Goal: Task Accomplishment & Management: Use online tool/utility

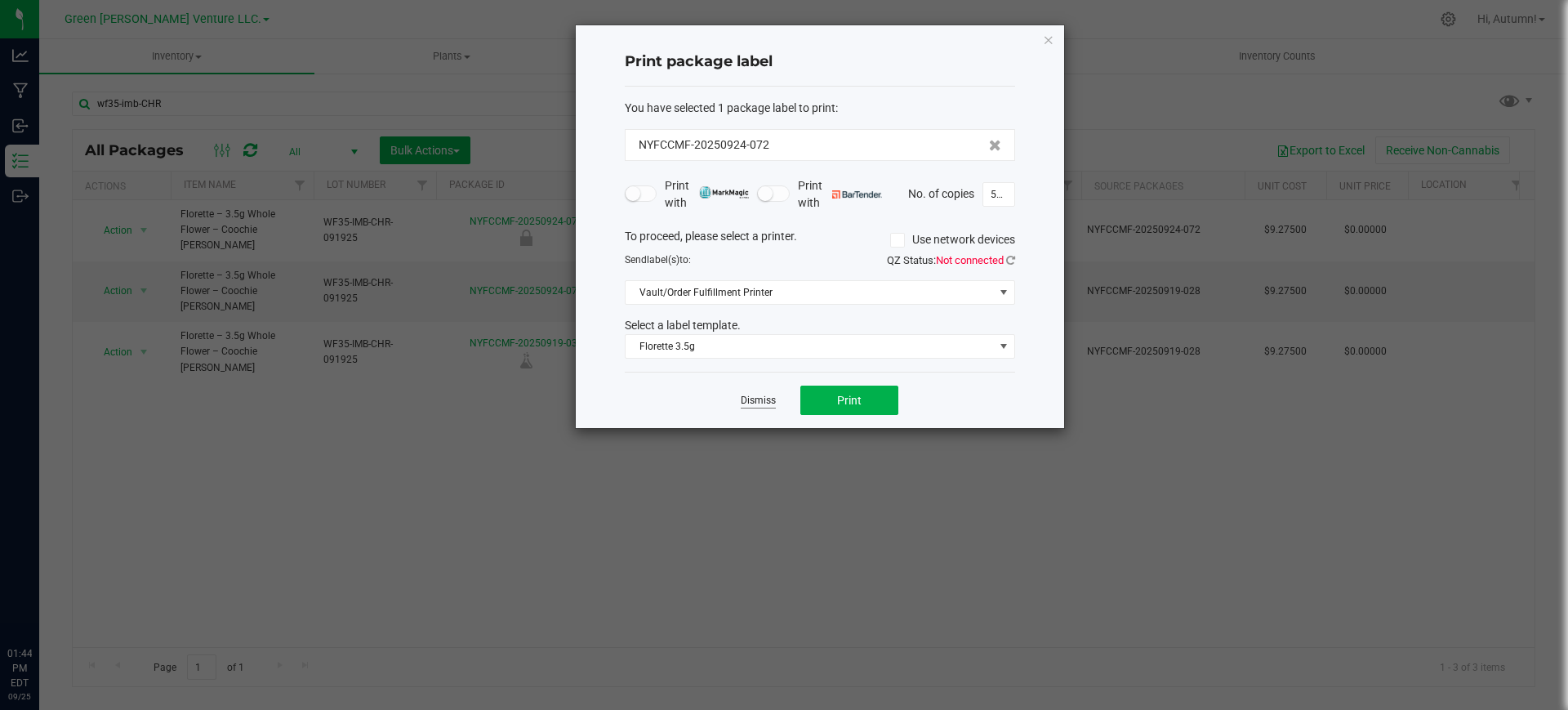
click at [757, 399] on div "Dismiss Print" at bounding box center [820, 400] width 390 height 57
click at [756, 394] on link "Dismiss" at bounding box center [758, 400] width 35 height 14
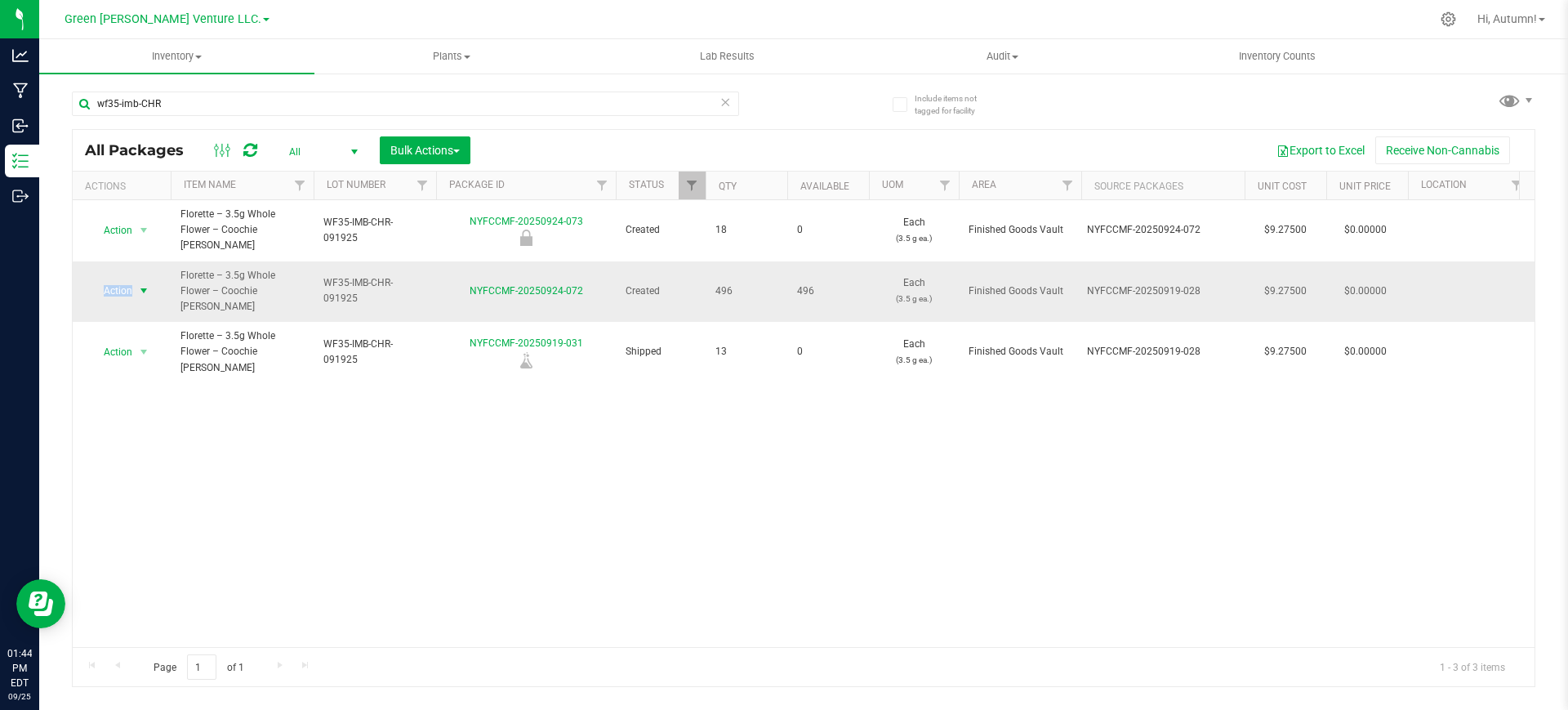
click at [133, 261] on td "Action Action Adjust qty Create package Edit attributes Global inventory Locate…" at bounding box center [121, 291] width 98 height 61
drag, startPoint x: 135, startPoint y: 261, endPoint x: 136, endPoint y: 253, distance: 8.1
click at [136, 261] on td "Action Action Adjust qty Create package Edit attributes Global inventory Locate…" at bounding box center [121, 291] width 98 height 61
click at [138, 285] on span "select" at bounding box center [143, 291] width 13 height 13
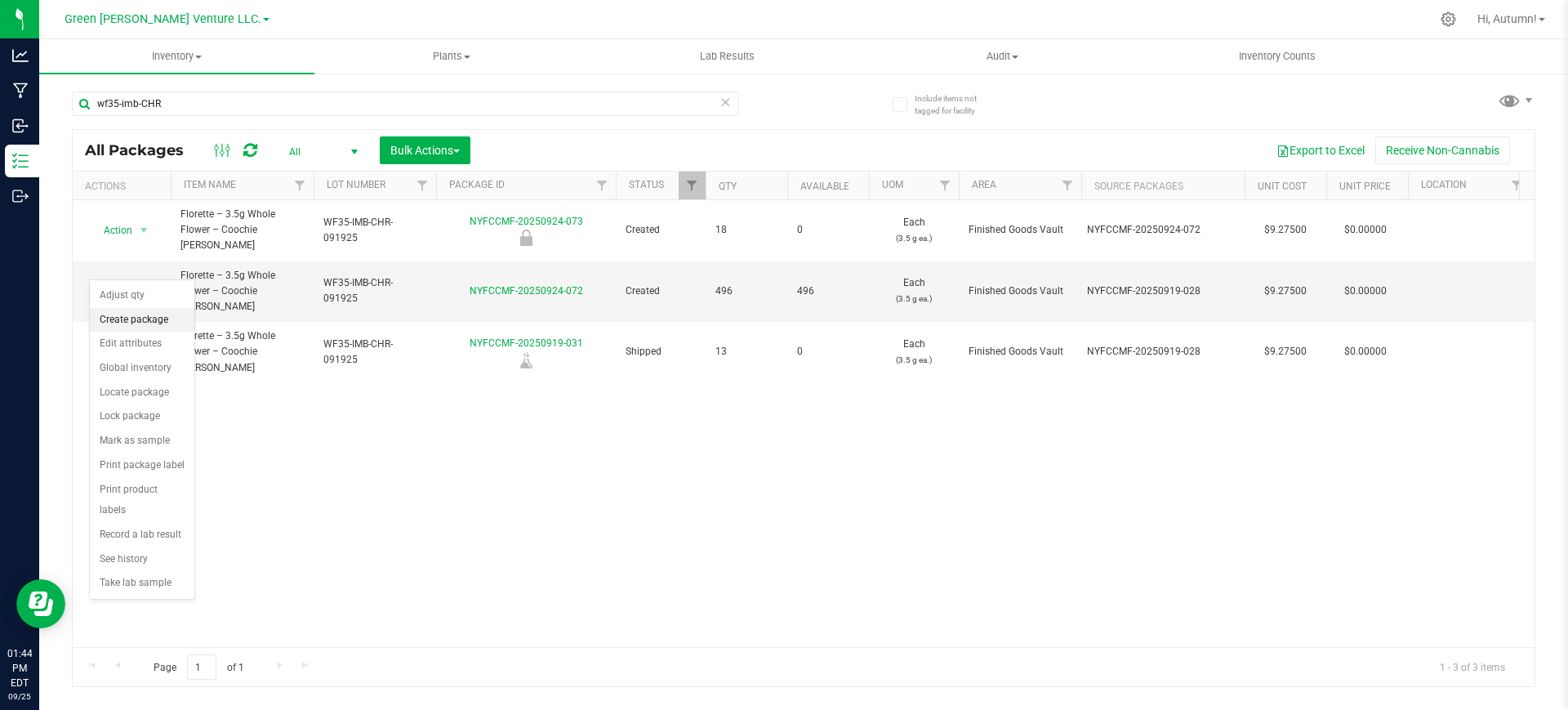
click at [145, 329] on li "Create package" at bounding box center [142, 320] width 104 height 24
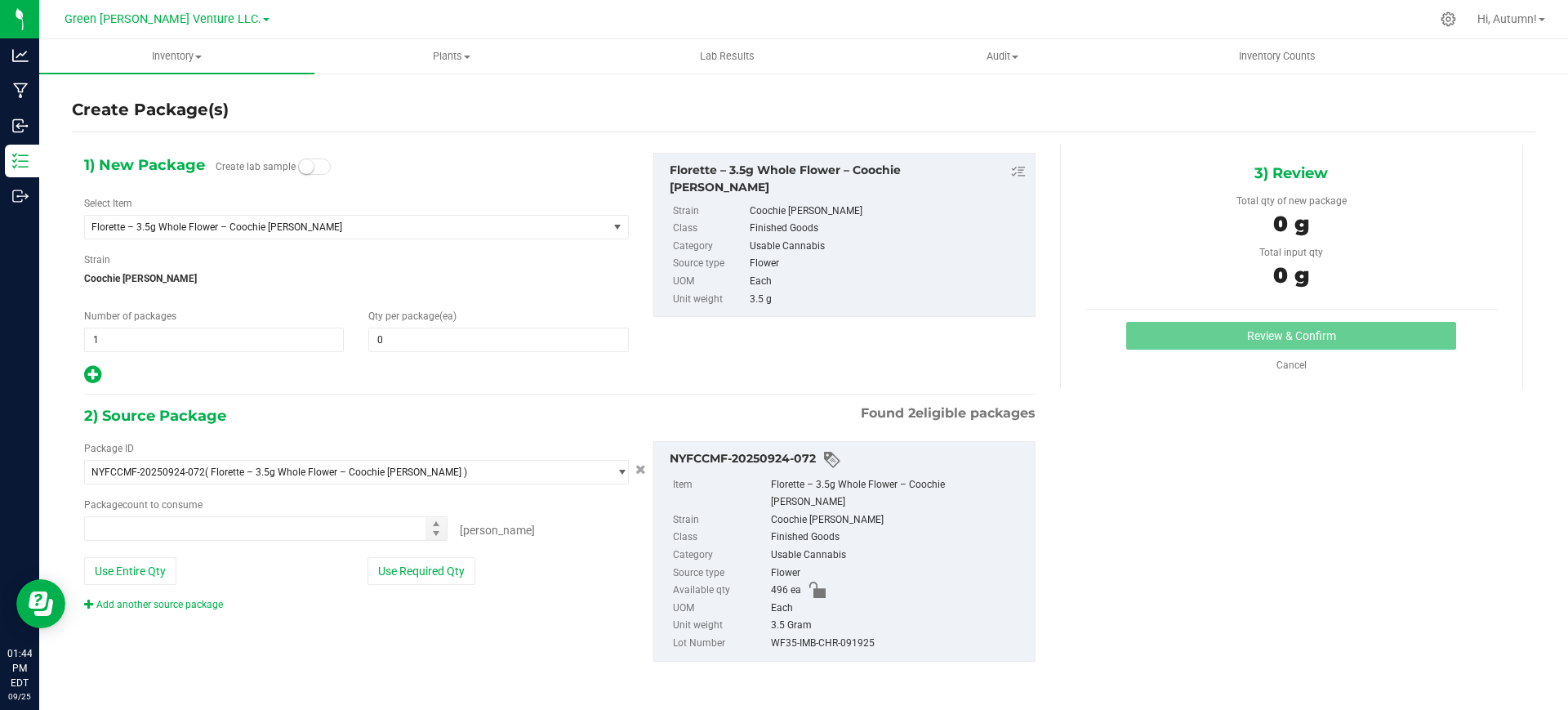
type input "0 ea"
click at [210, 343] on span "1 1" at bounding box center [214, 340] width 259 height 24
type input "24"
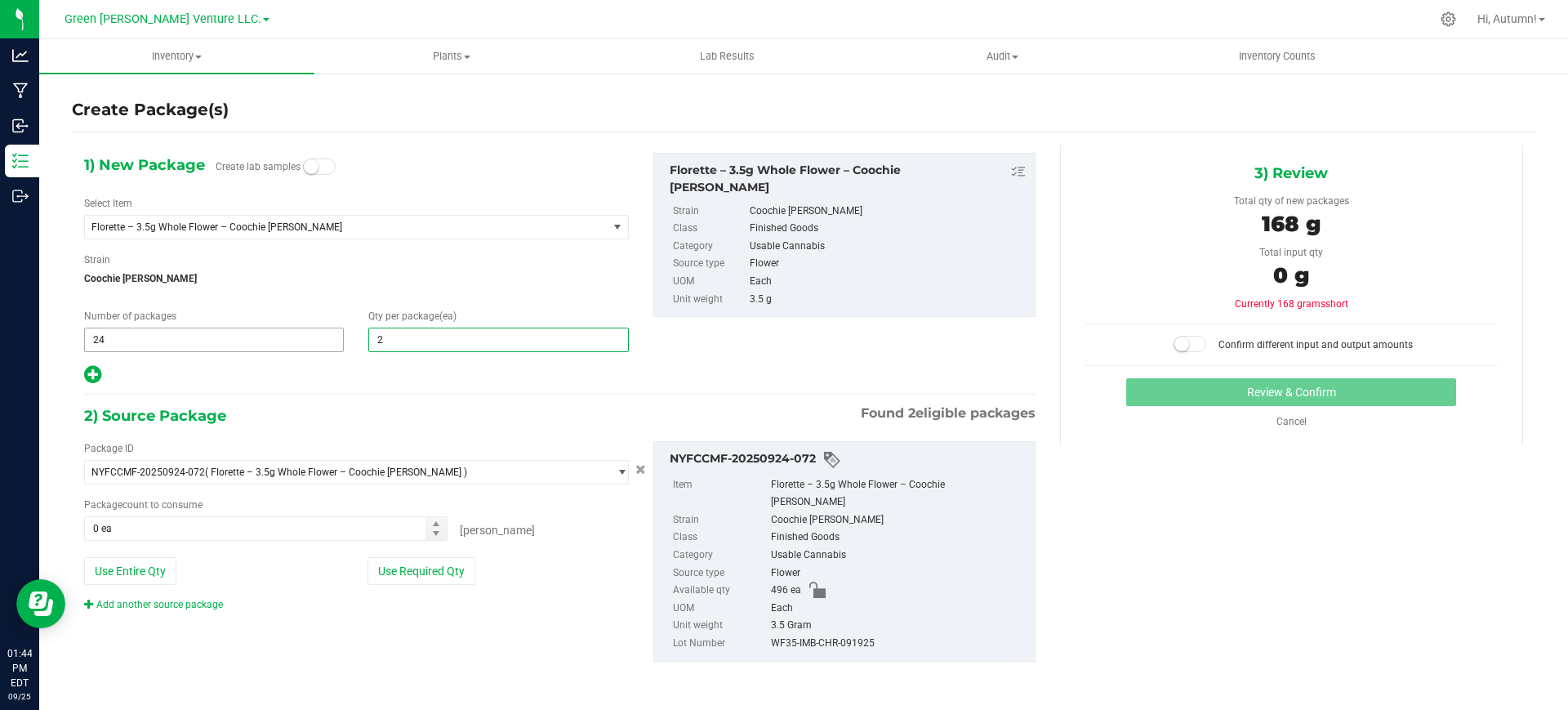
type input "20"
click at [98, 368] on icon at bounding box center [93, 375] width 18 height 20
type input "20"
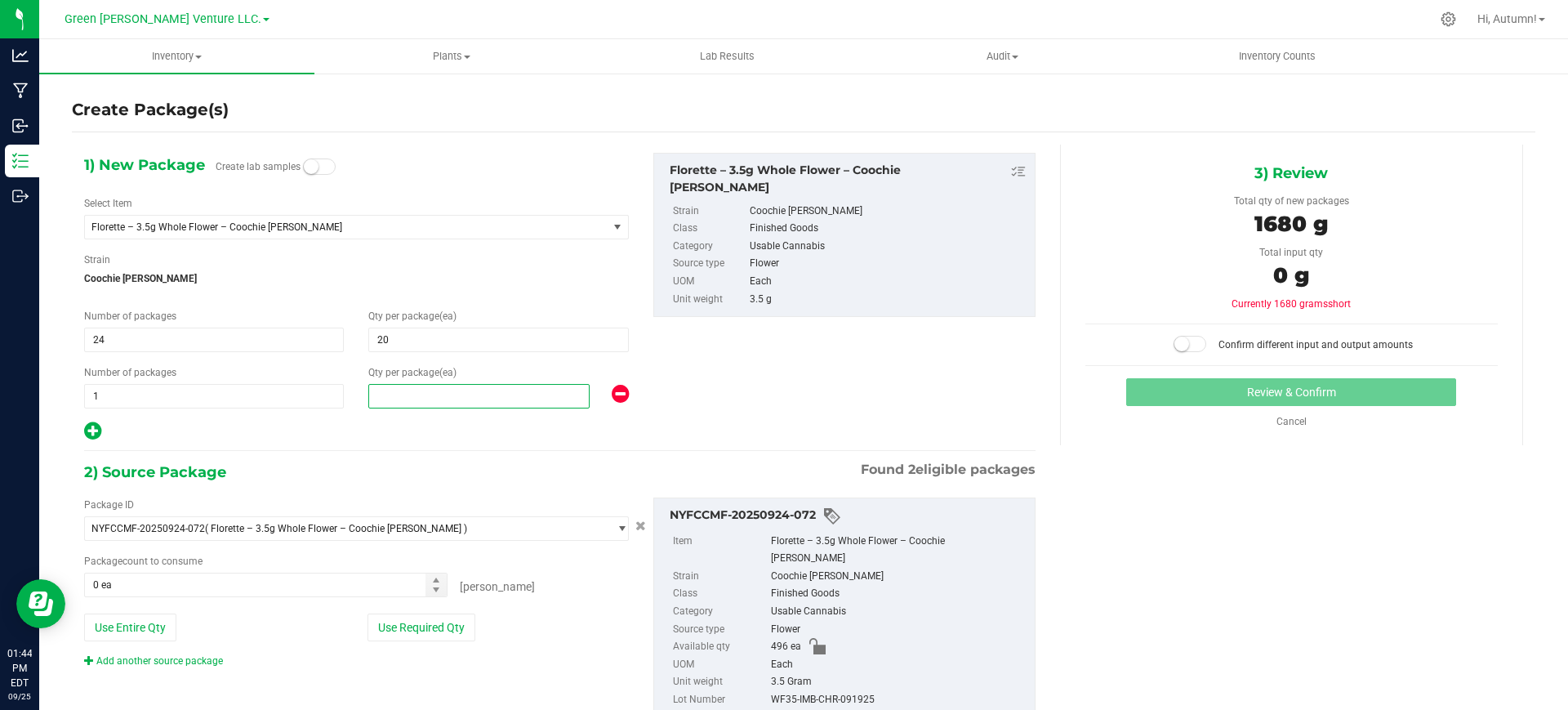
click at [430, 404] on span at bounding box center [479, 395] width 221 height 24
type input "11"
click at [440, 638] on button "Use Required Qty" at bounding box center [421, 627] width 108 height 28
type input "491 ea"
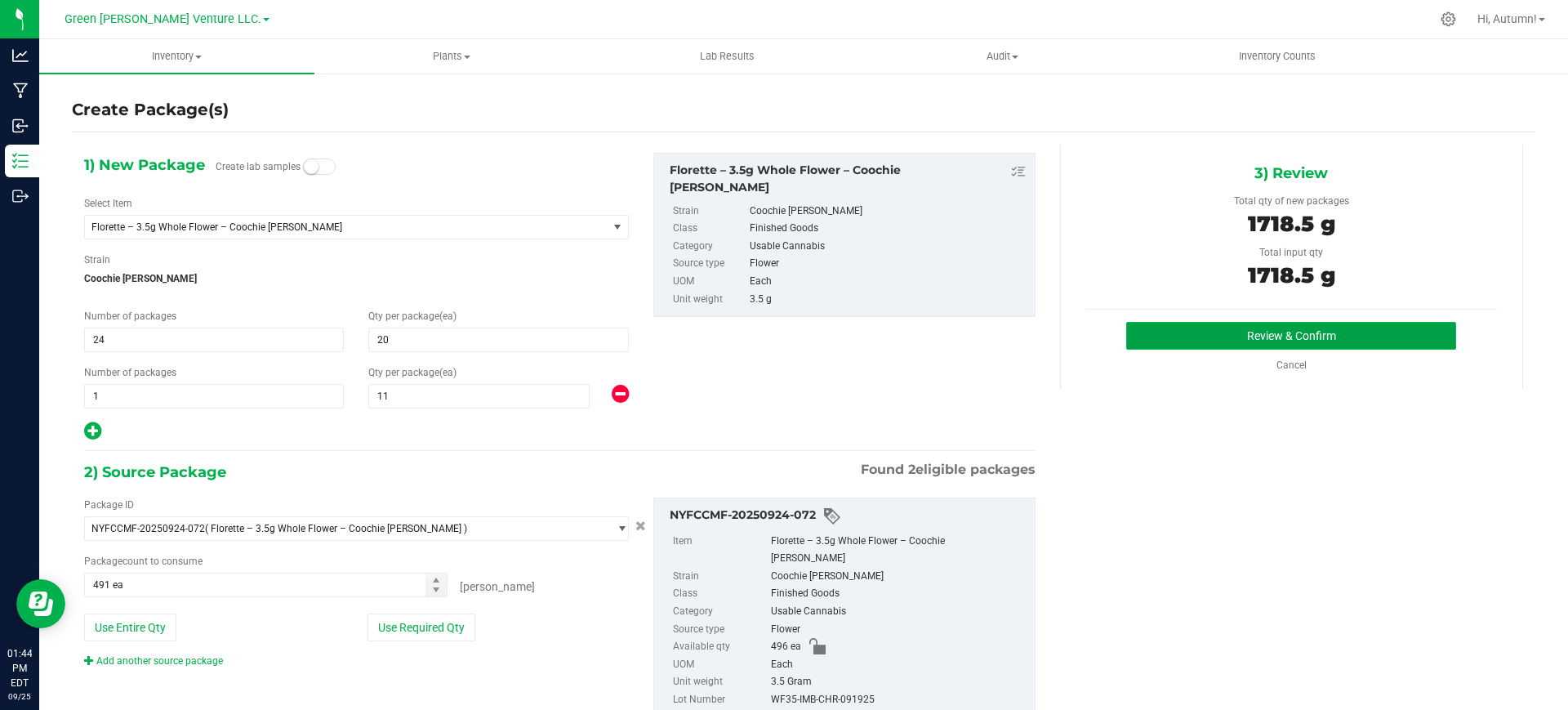
click at [1194, 335] on button "Review & Confirm" at bounding box center [1291, 335] width 330 height 28
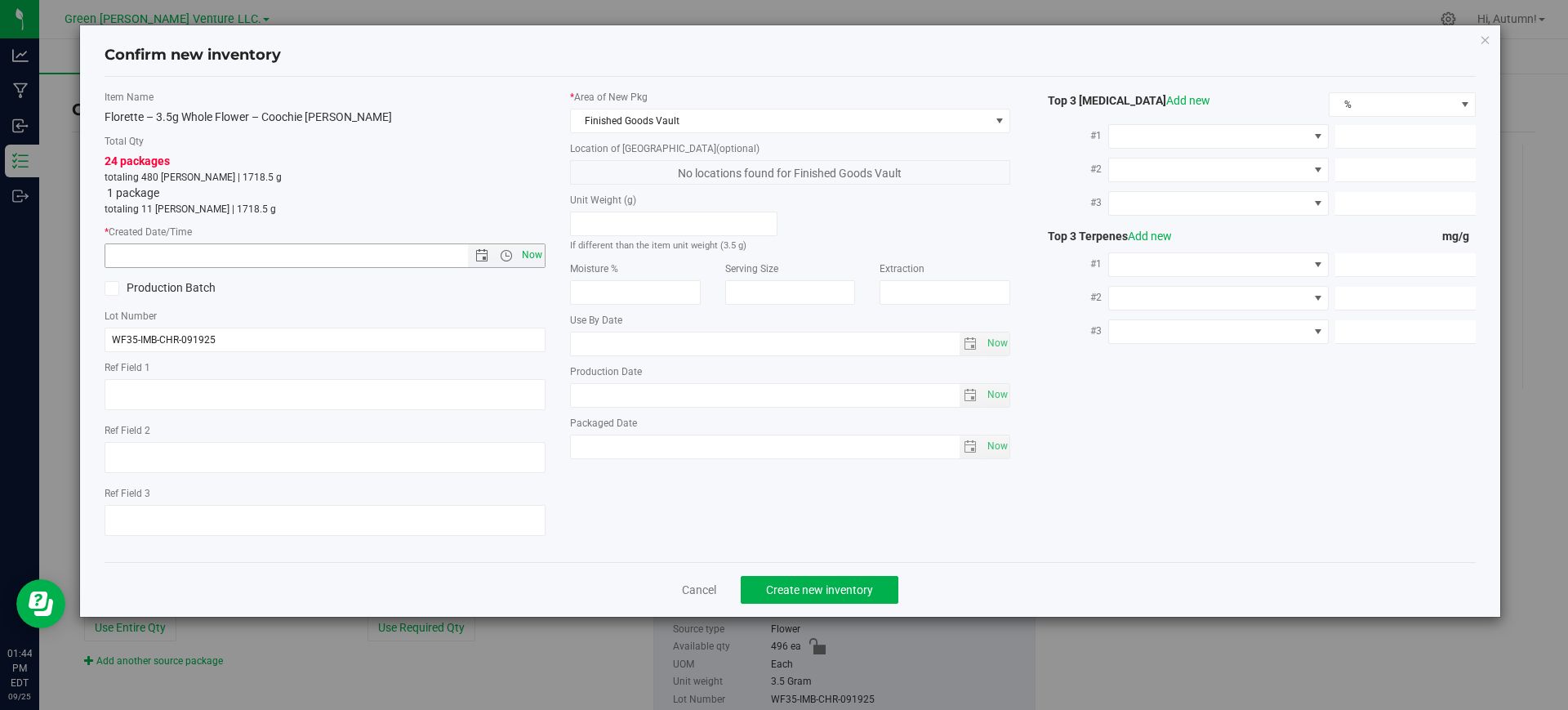
click at [534, 249] on span "Now" at bounding box center [531, 255] width 28 height 23
type input "[DATE] 1:44 PM"
click at [847, 585] on span "Create new inventory" at bounding box center [819, 590] width 107 height 13
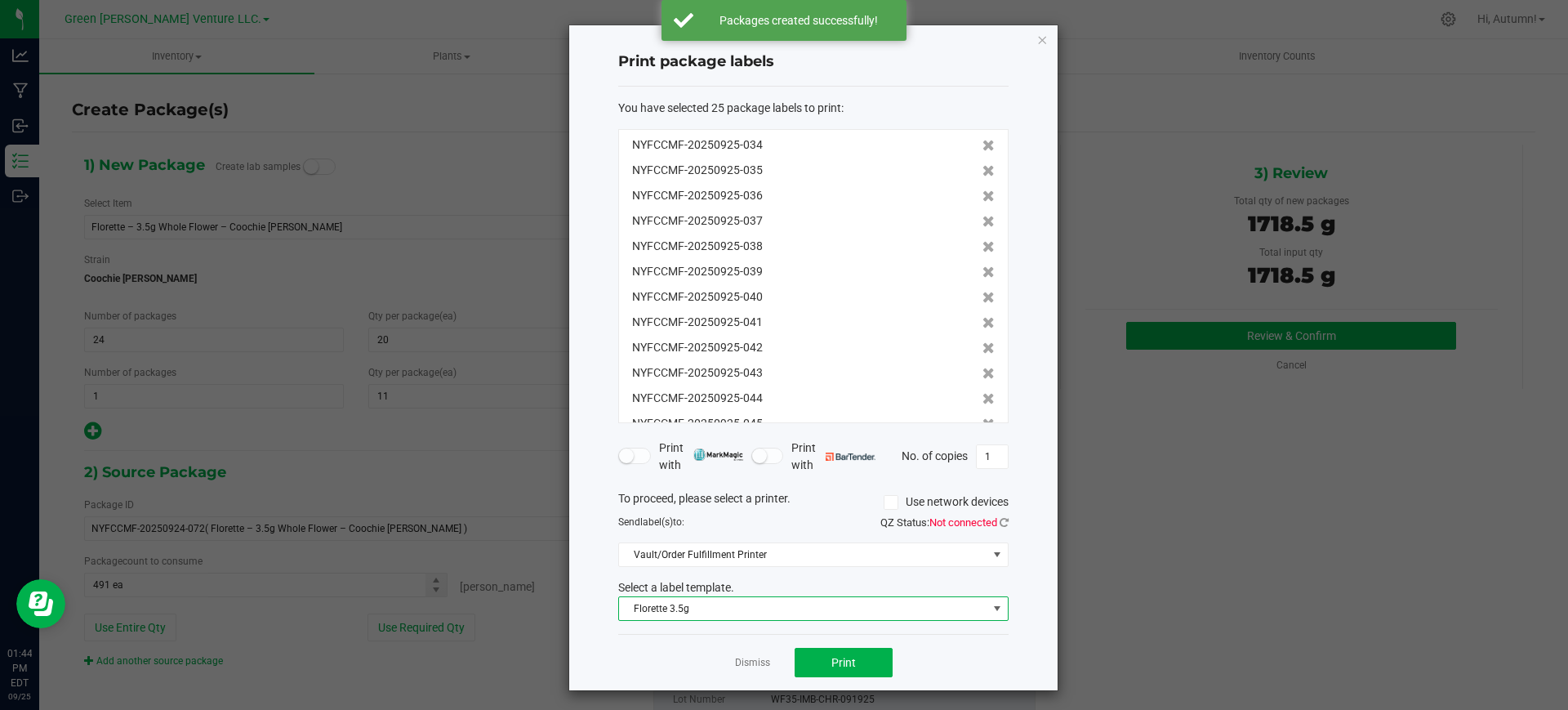
click at [809, 610] on span "Florette 3.5g" at bounding box center [803, 608] width 369 height 23
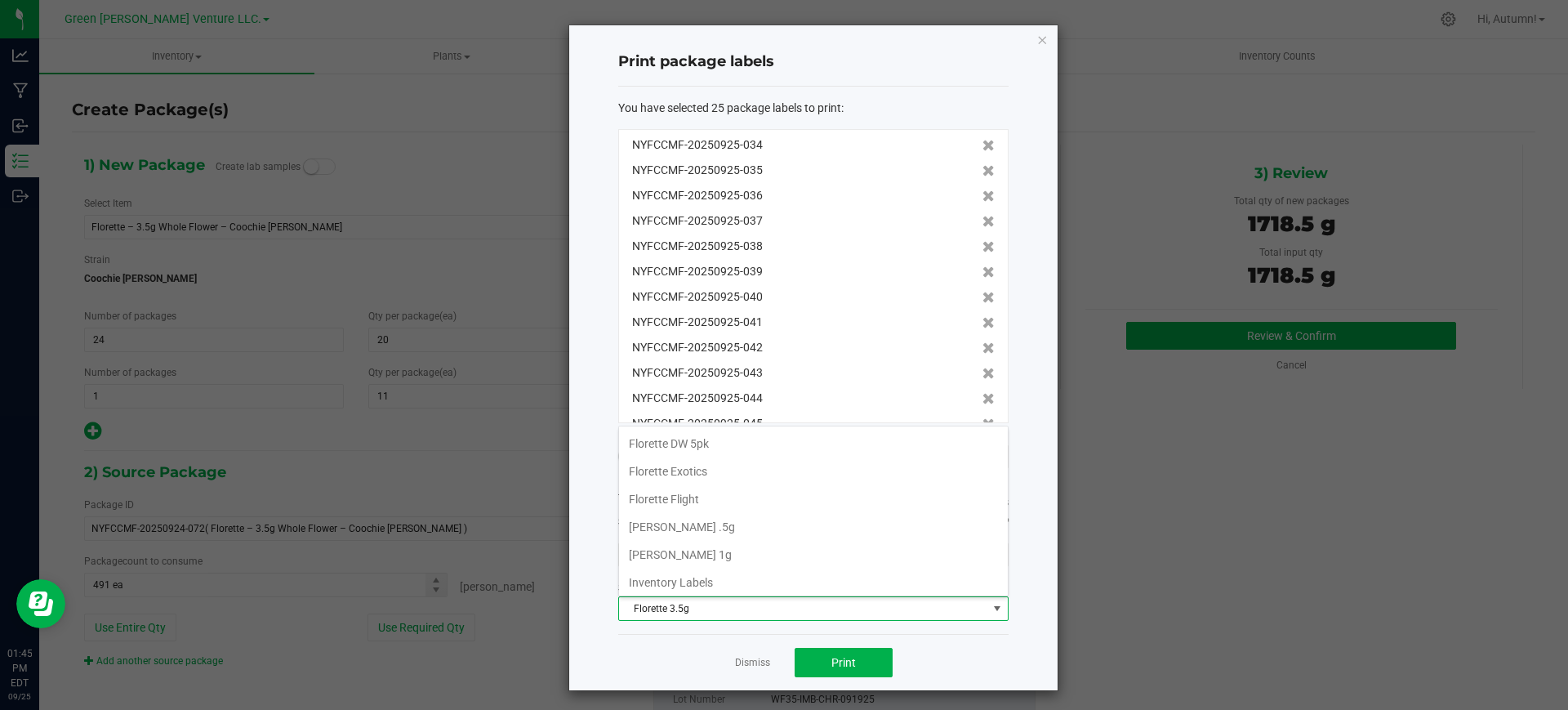
scroll to position [281, 0]
click at [849, 571] on li "Inventory Labels" at bounding box center [813, 578] width 389 height 28
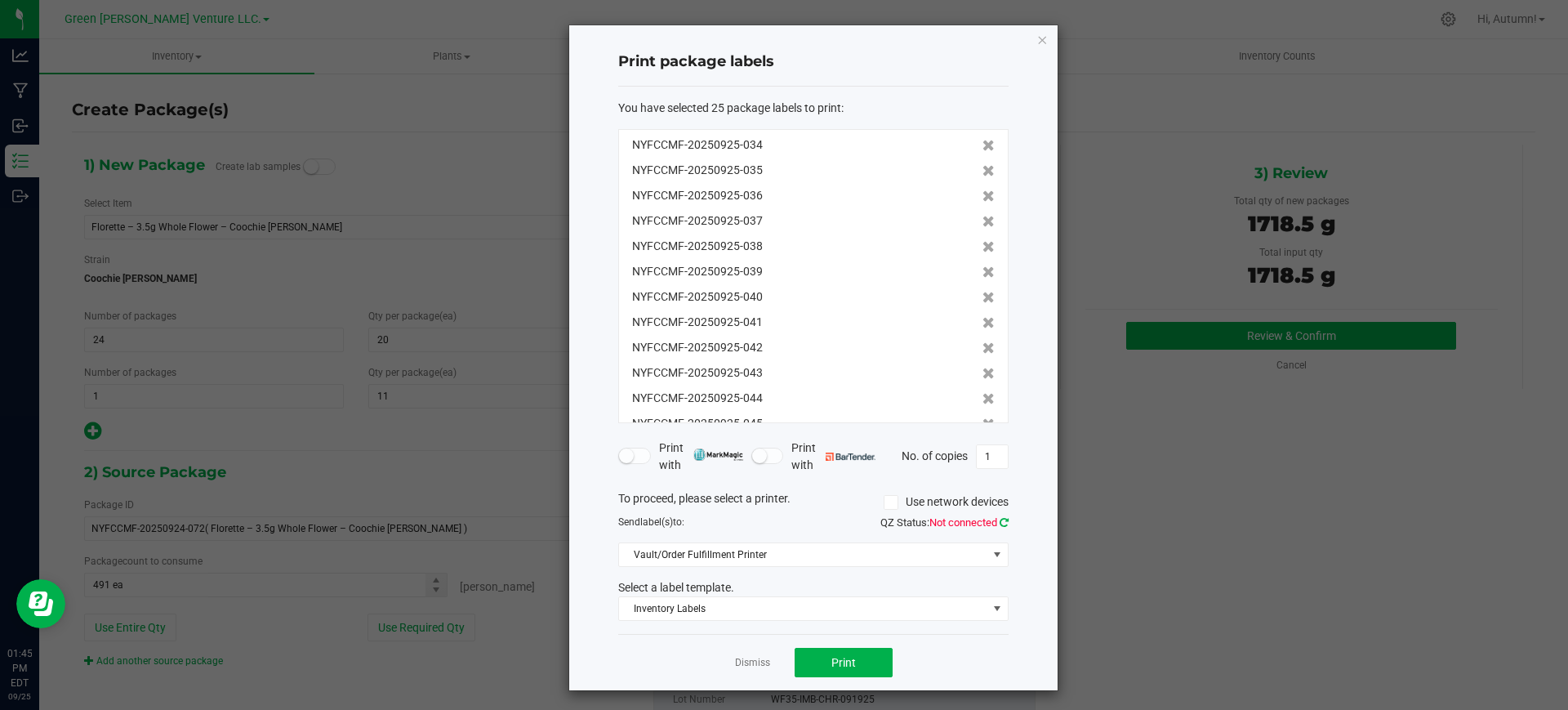
click at [1003, 523] on icon at bounding box center [1003, 522] width 9 height 11
click at [829, 654] on button "Print" at bounding box center [843, 662] width 98 height 29
click at [737, 662] on link "Dismiss" at bounding box center [752, 662] width 35 height 14
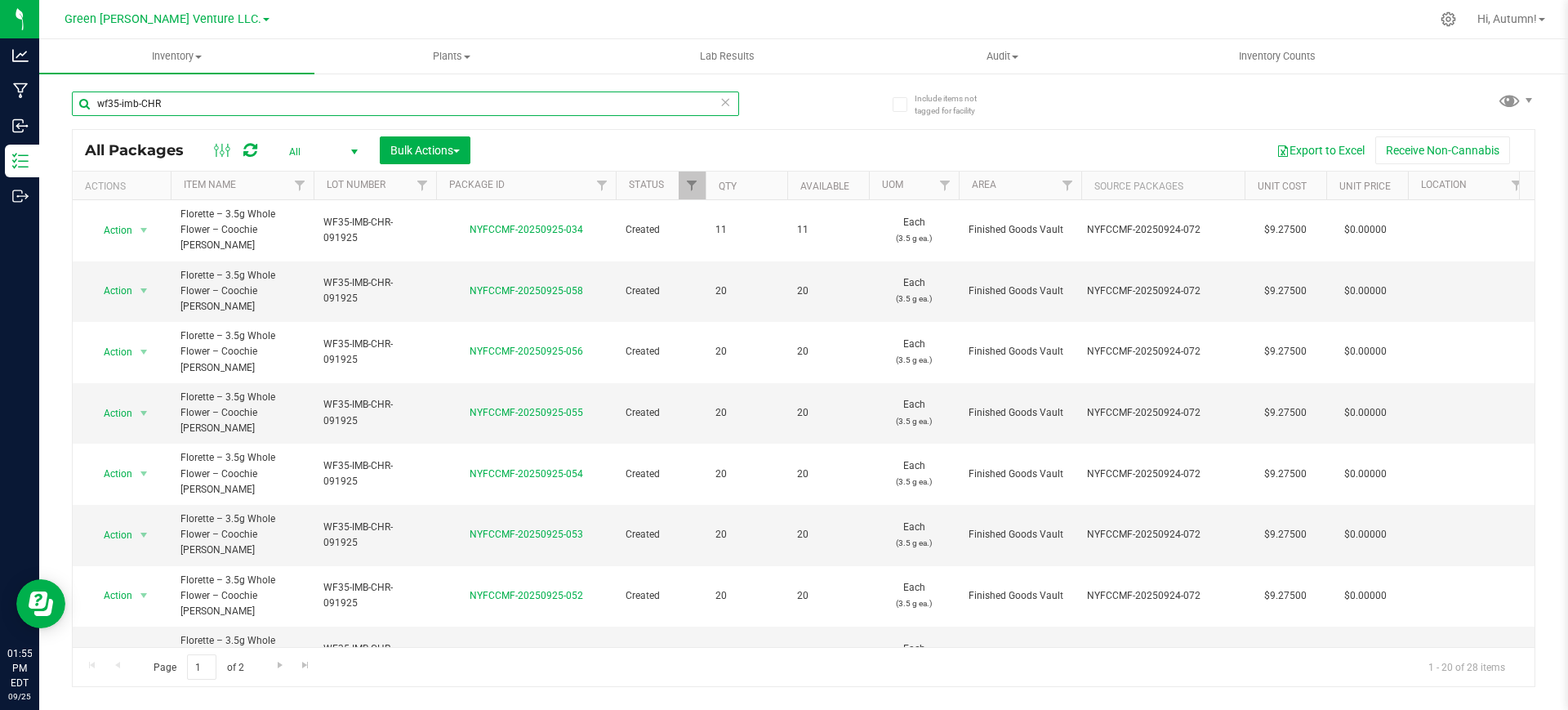
click at [372, 108] on input "wf35-imb-CHR" at bounding box center [405, 103] width 667 height 24
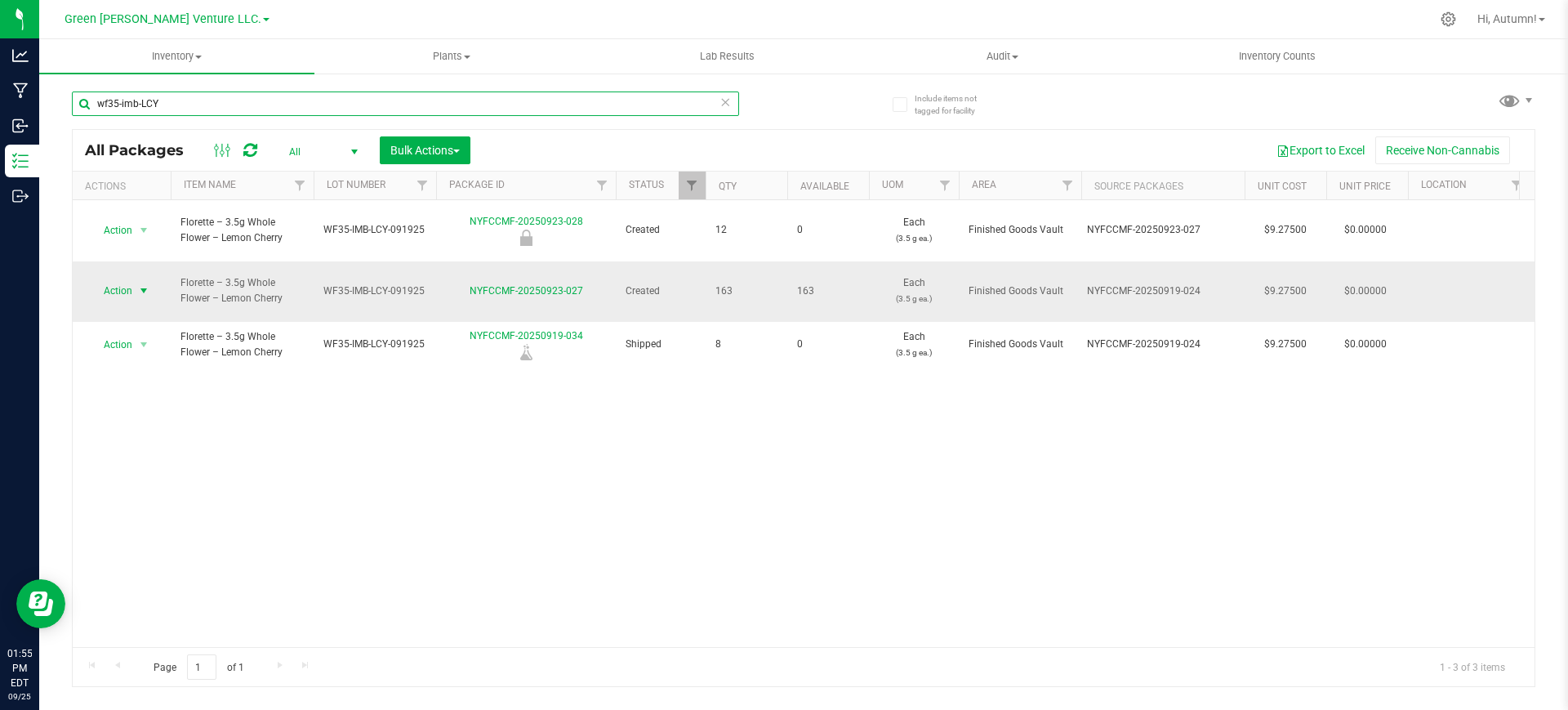
type input "wf35-imb-LCY"
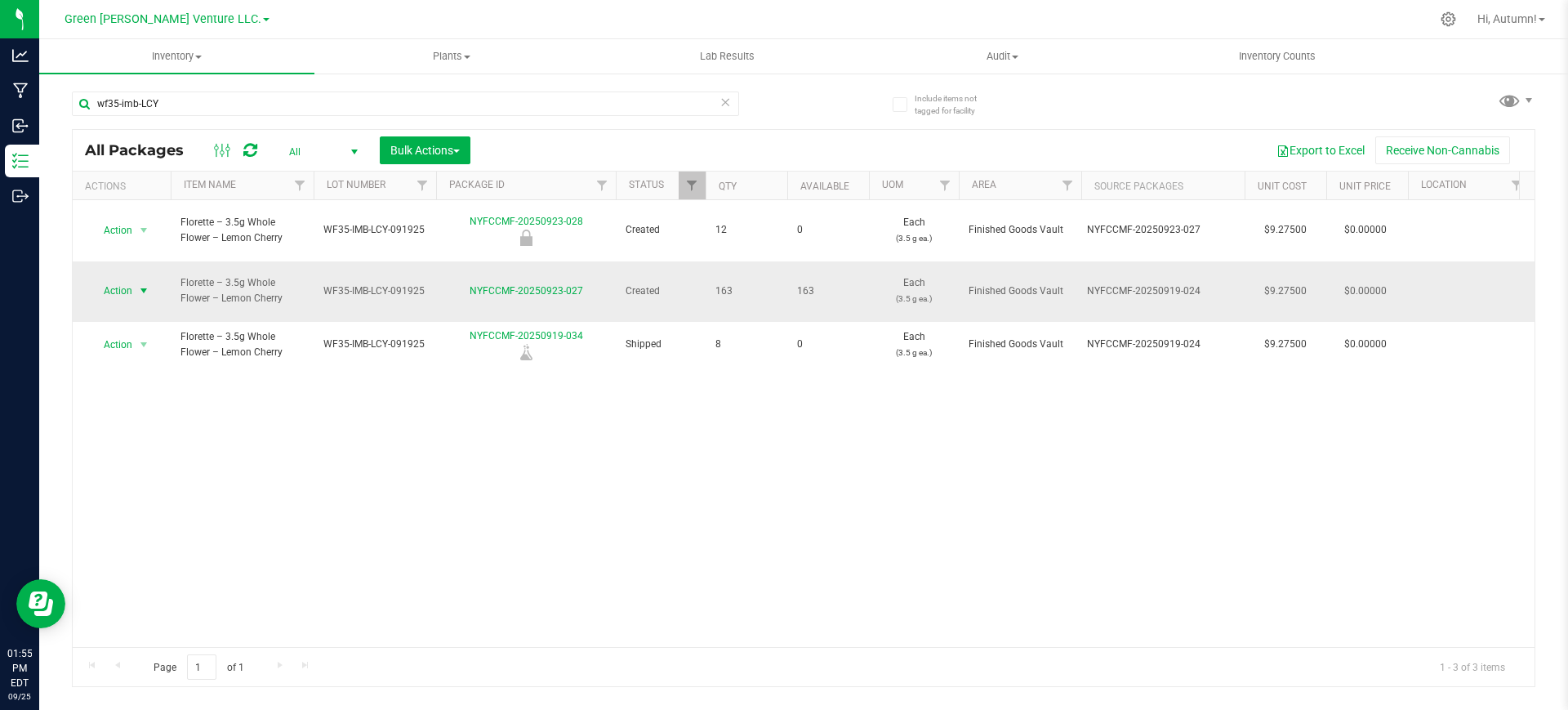
click at [112, 279] on span "Action" at bounding box center [111, 290] width 44 height 23
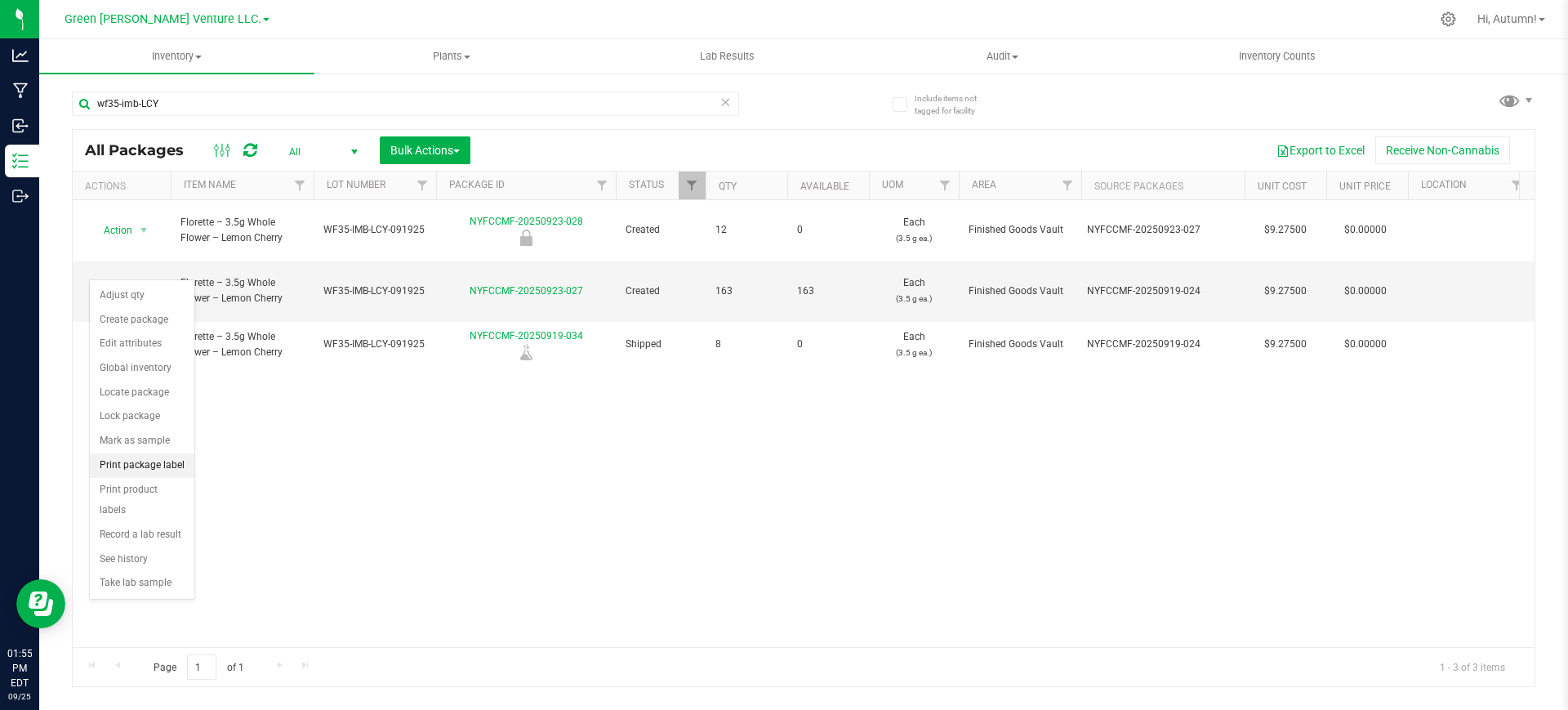
click at [166, 456] on li "Print package label" at bounding box center [142, 465] width 104 height 24
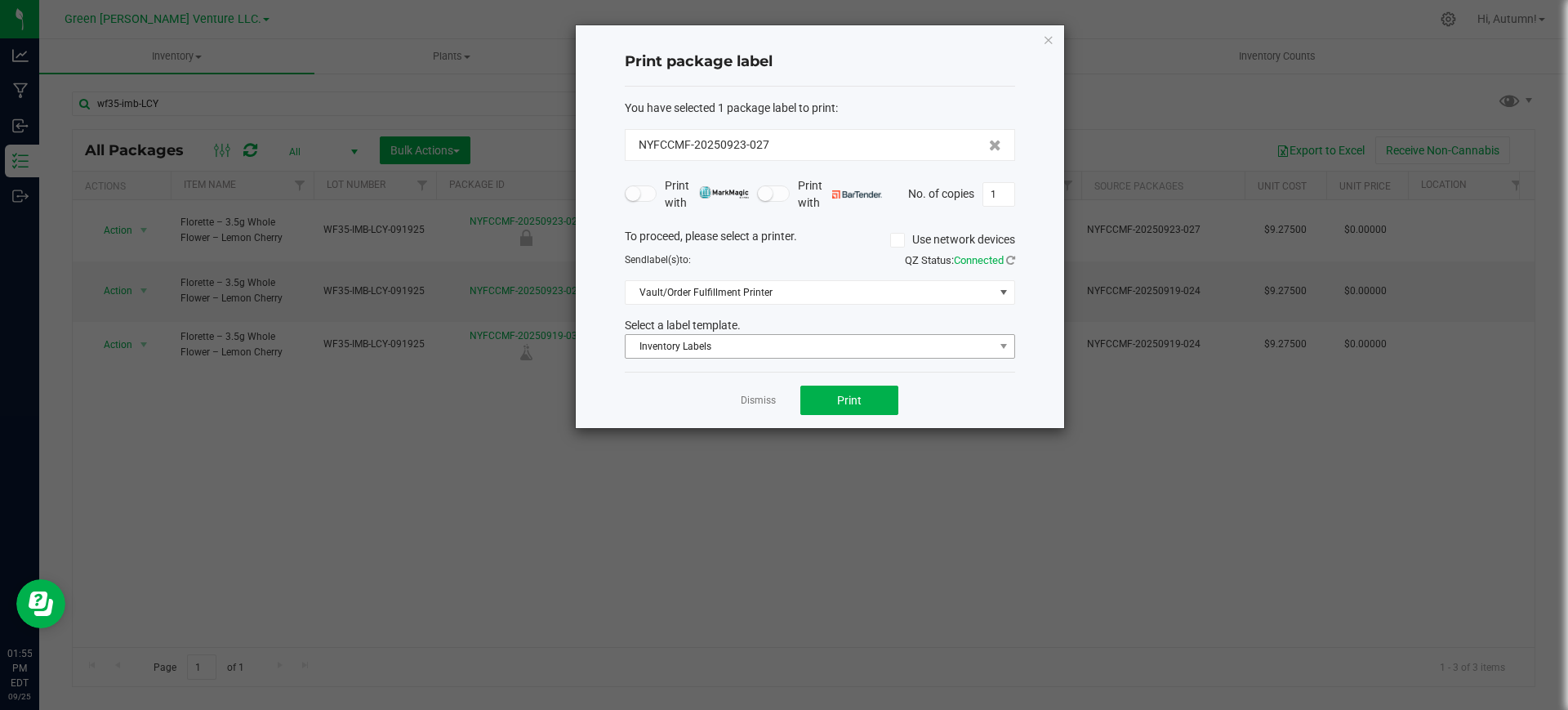
drag, startPoint x: 786, startPoint y: 365, endPoint x: 783, endPoint y: 343, distance: 22.2
click at [783, 343] on div "You have selected 1 package label to print : NYFCCMF-20250923-027 Print with Pr…" at bounding box center [820, 229] width 390 height 286
click at [783, 345] on span "Inventory Labels" at bounding box center [810, 345] width 369 height 23
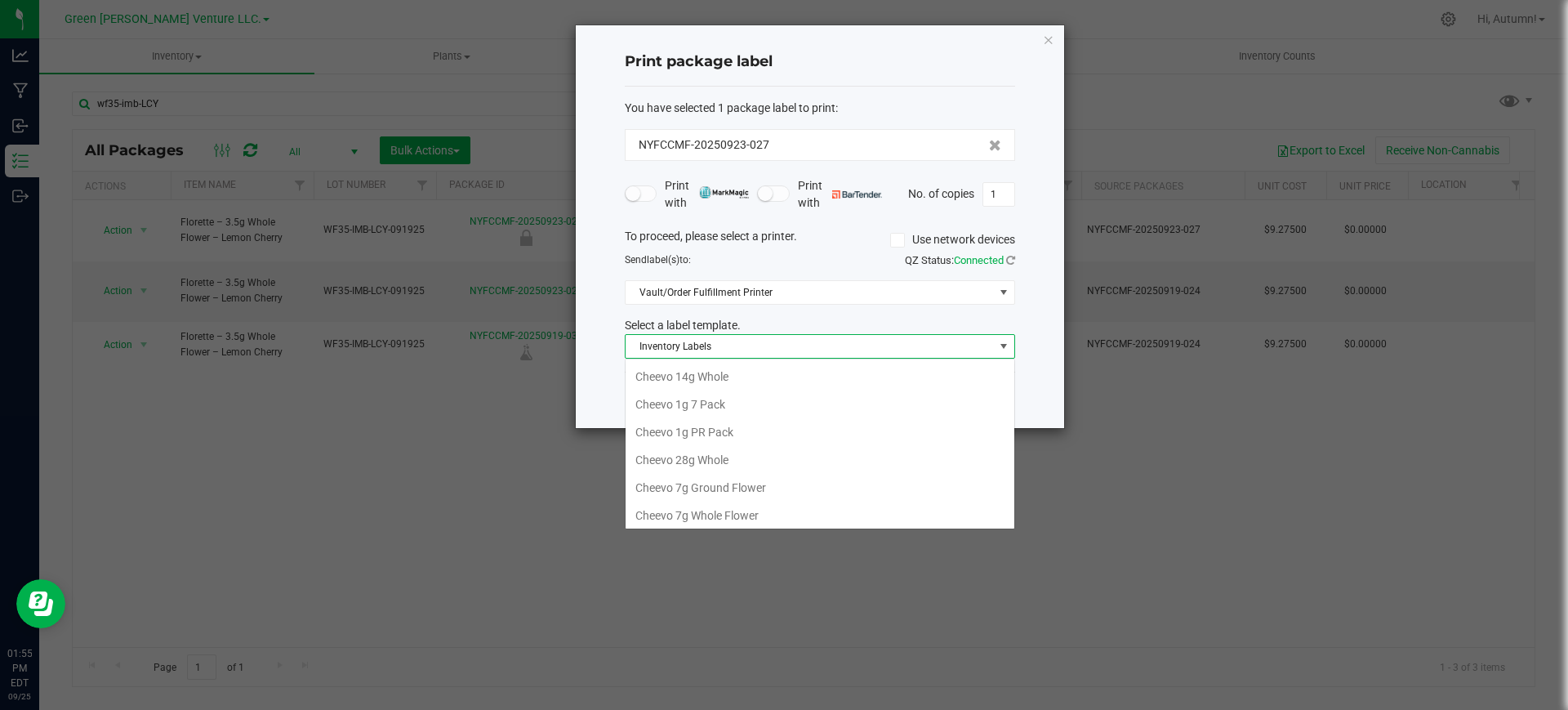
scroll to position [24, 390]
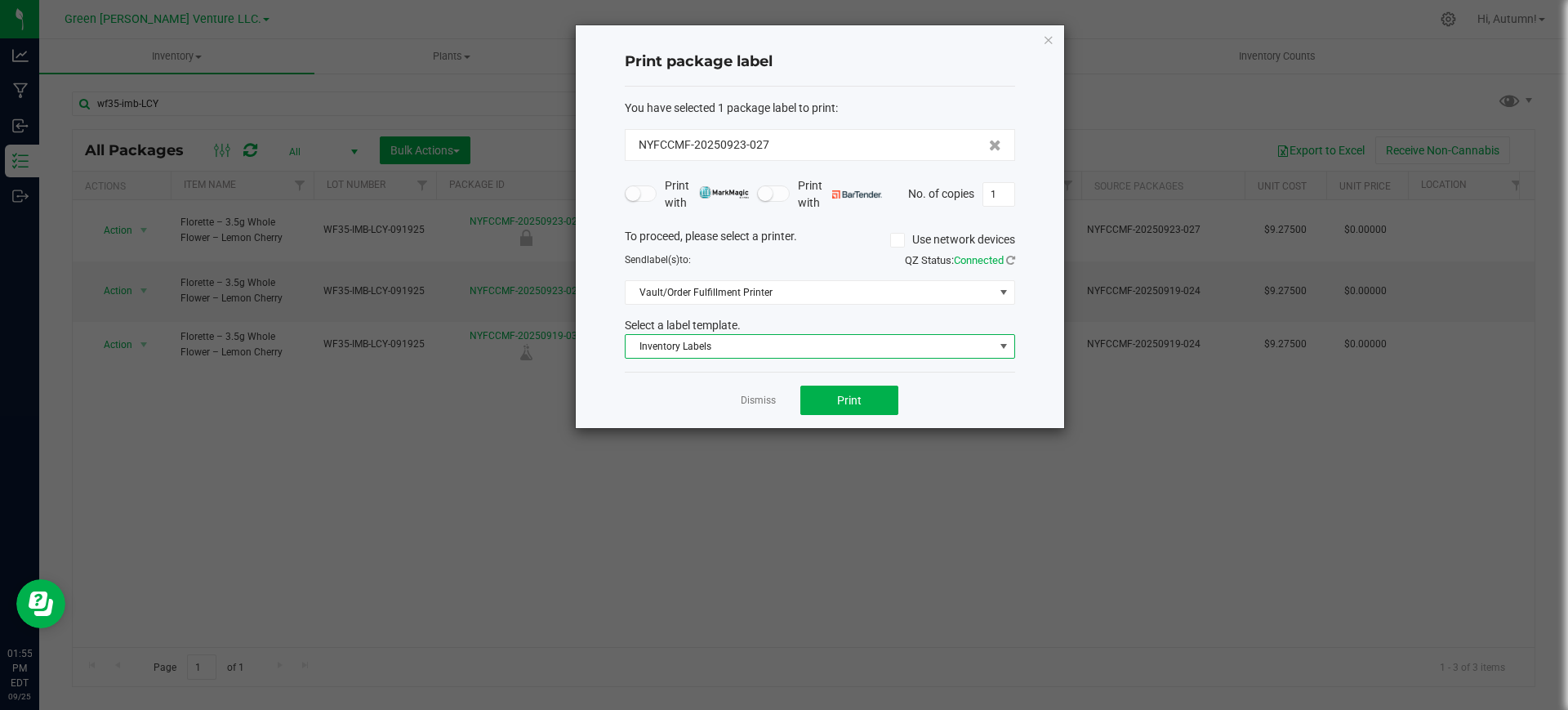
click at [762, 335] on span "Inventory Labels" at bounding box center [810, 345] width 369 height 23
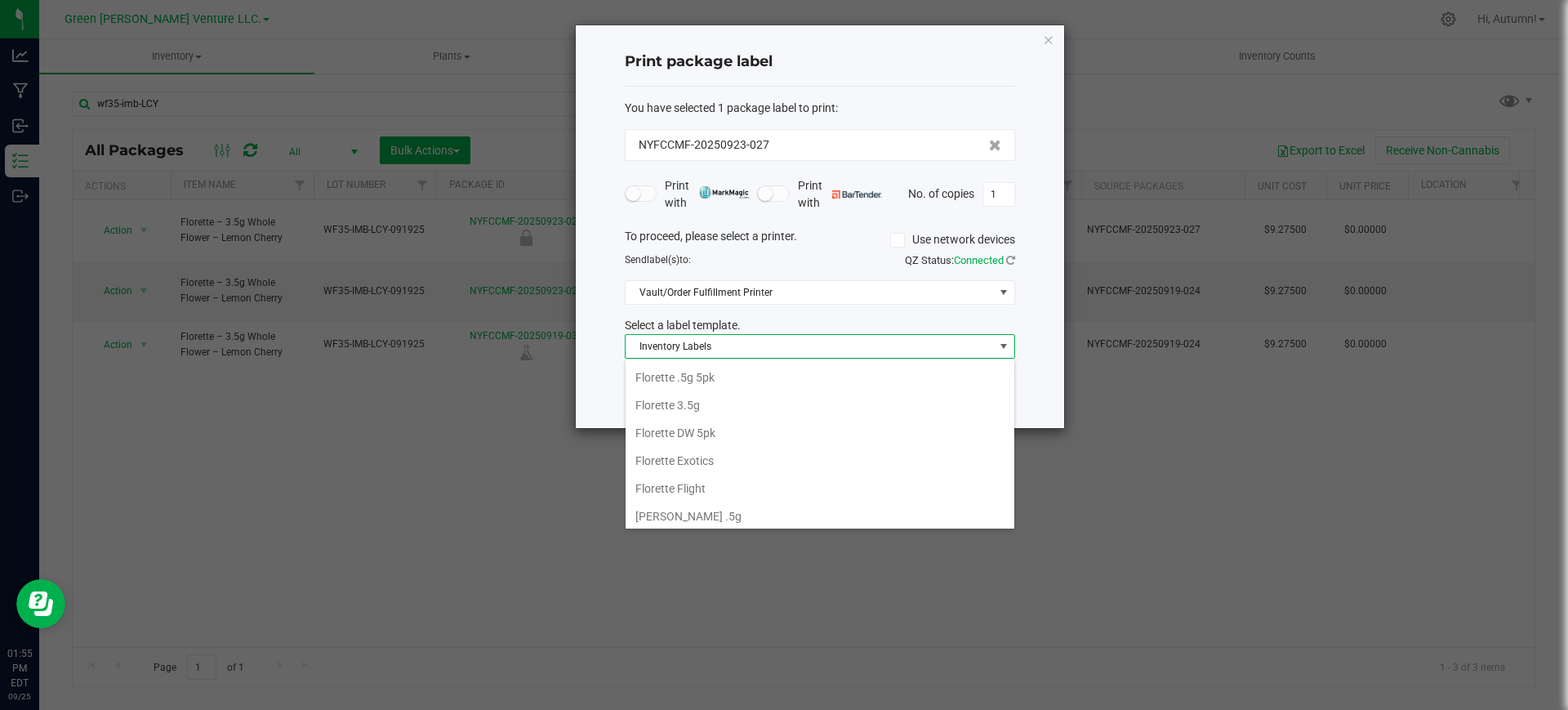
scroll to position [221, 0]
click at [730, 405] on li "Florette 3.5g" at bounding box center [820, 405] width 389 height 28
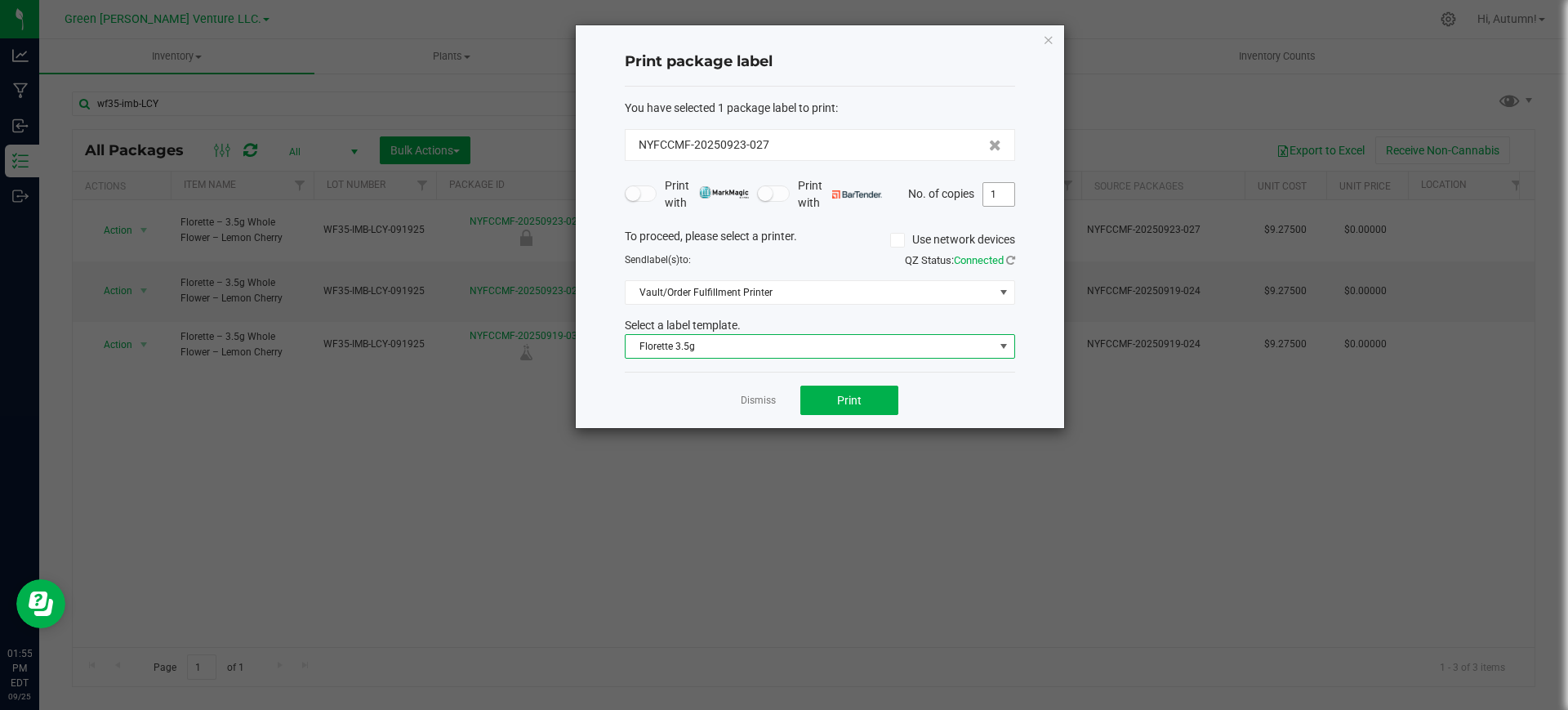
click at [994, 201] on input "1" at bounding box center [998, 194] width 31 height 23
type input "172"
click at [886, 394] on button "Print" at bounding box center [848, 400] width 98 height 29
click at [748, 404] on link "Dismiss" at bounding box center [758, 400] width 35 height 14
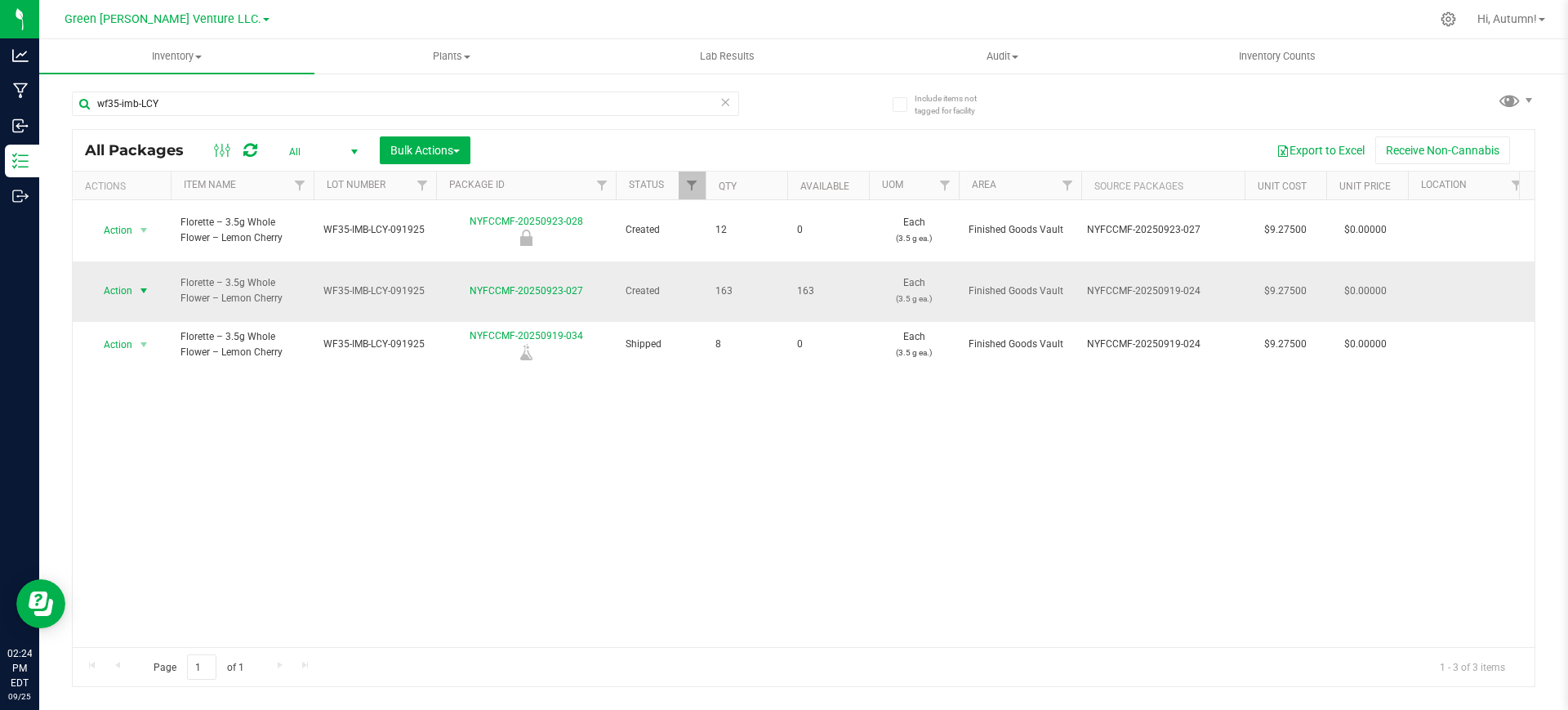
click at [142, 285] on span "select" at bounding box center [143, 291] width 13 height 13
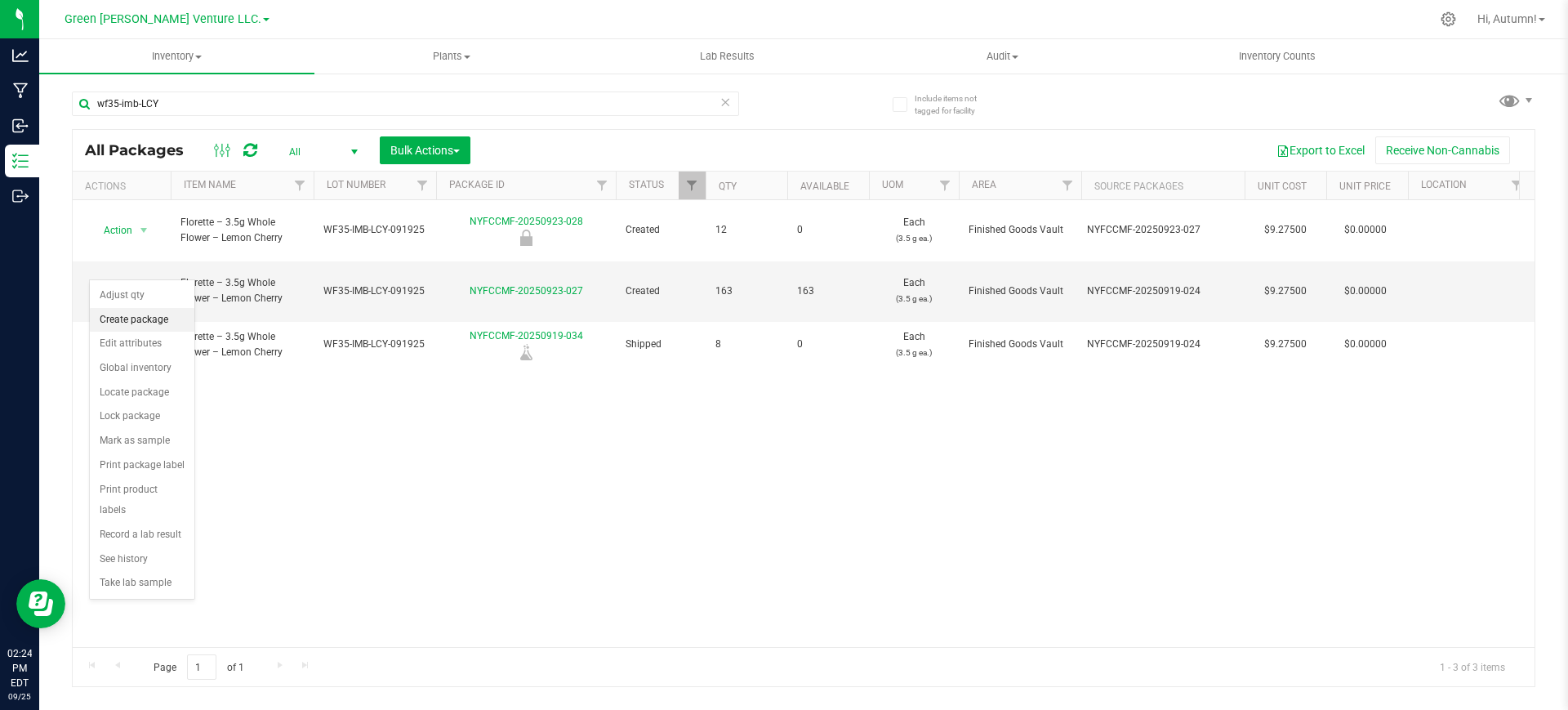
click at [168, 313] on li "Create package" at bounding box center [142, 320] width 104 height 24
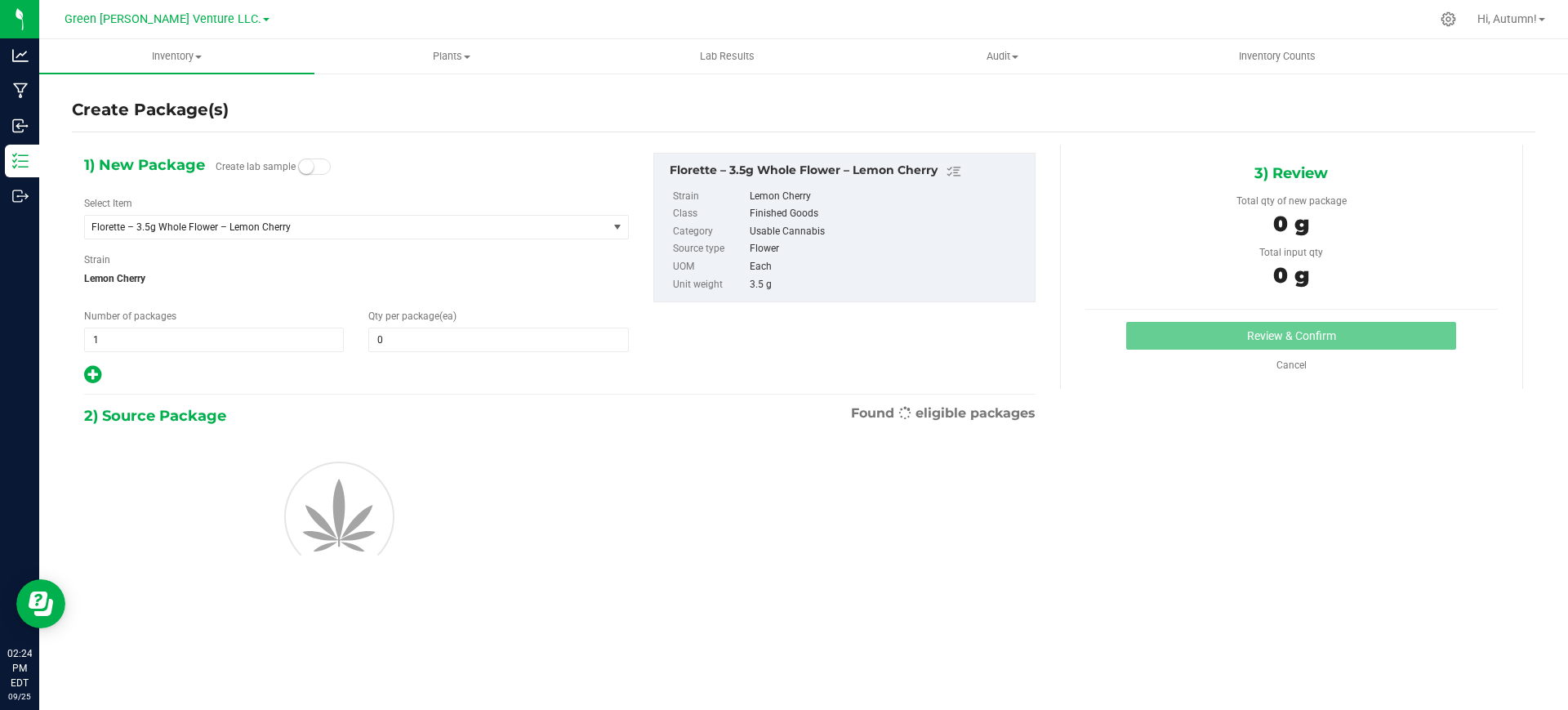
type input "0"
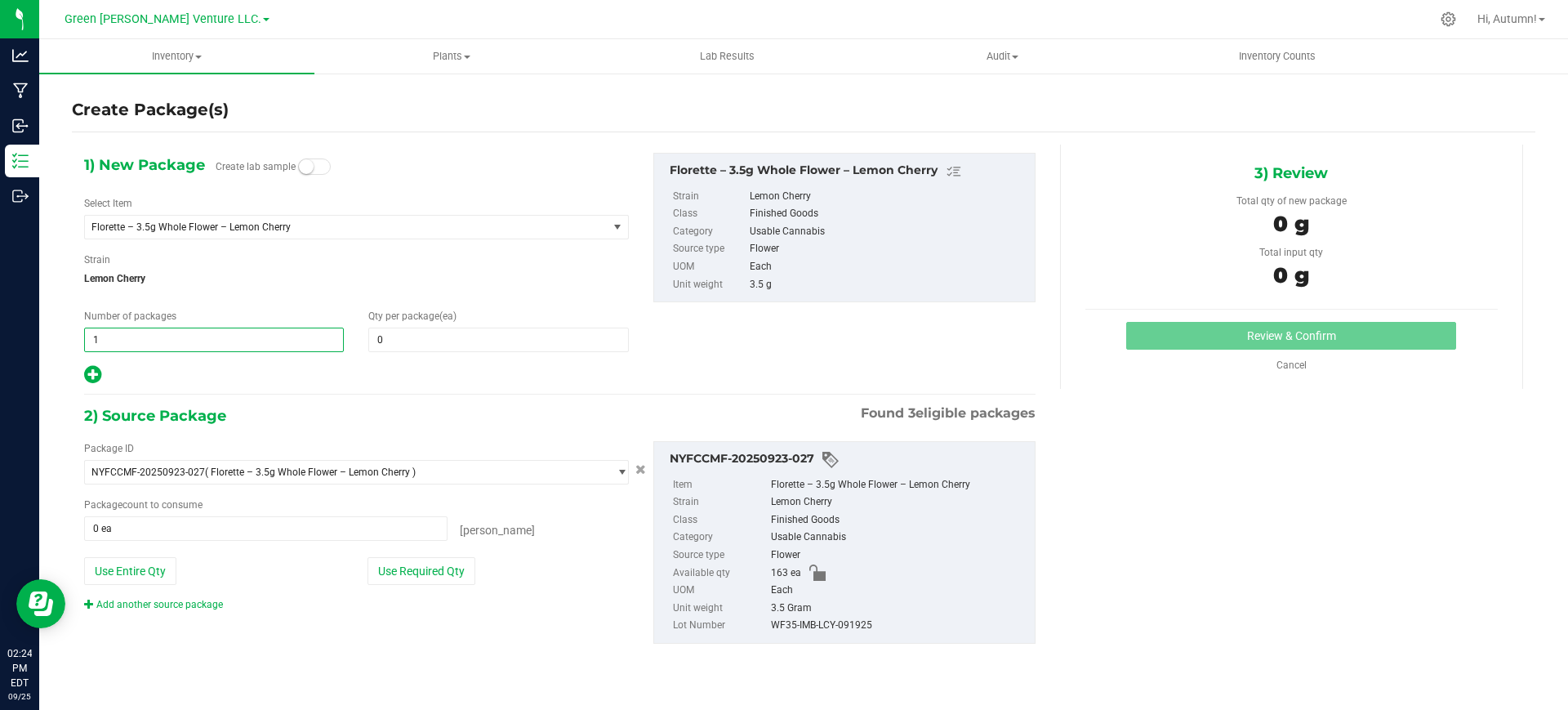
click at [214, 335] on span "1 1" at bounding box center [214, 340] width 259 height 24
type input "8"
drag, startPoint x: 384, startPoint y: 325, endPoint x: 384, endPoint y: 334, distance: 9.0
click at [384, 333] on div "Qty per package (ea)" at bounding box center [498, 330] width 284 height 43
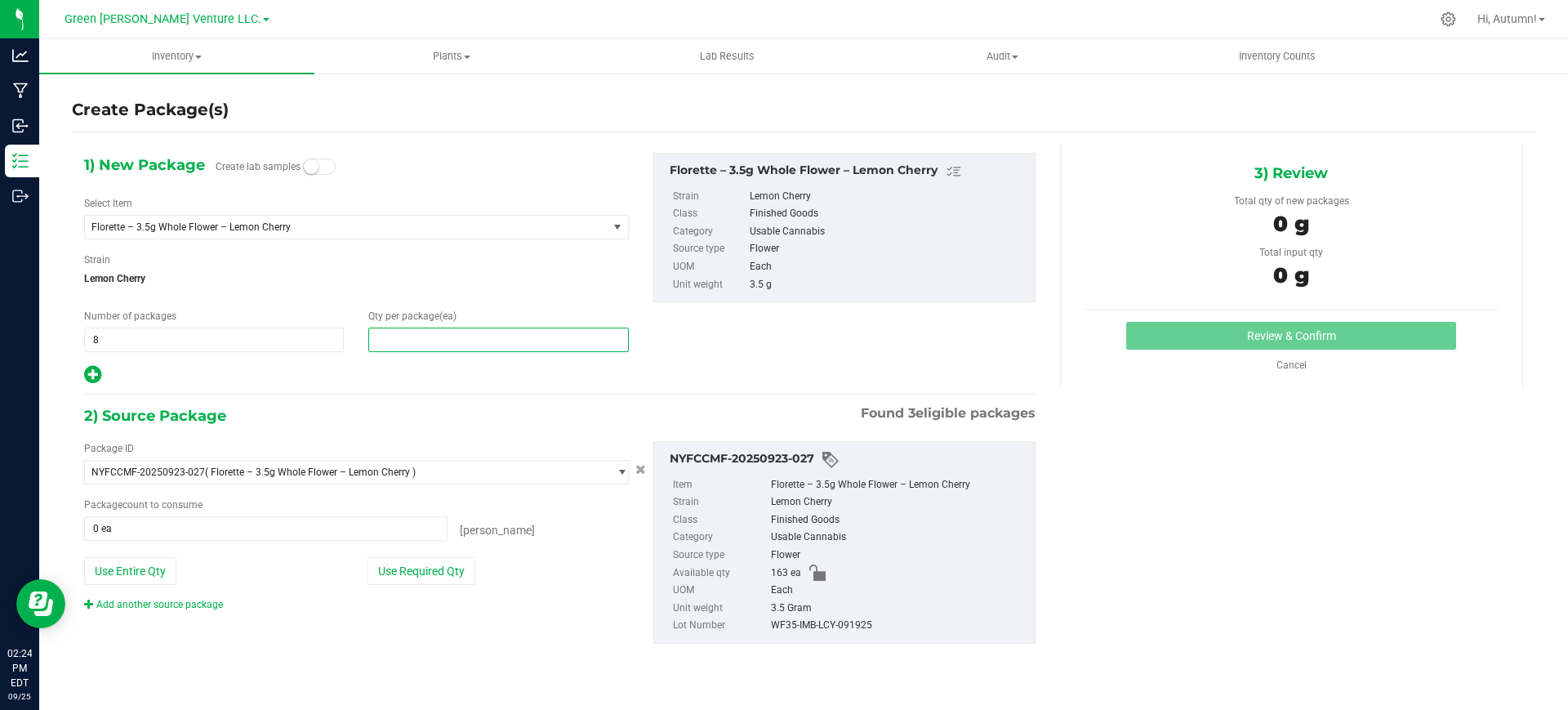
click at [384, 335] on input "text" at bounding box center [497, 340] width 258 height 23
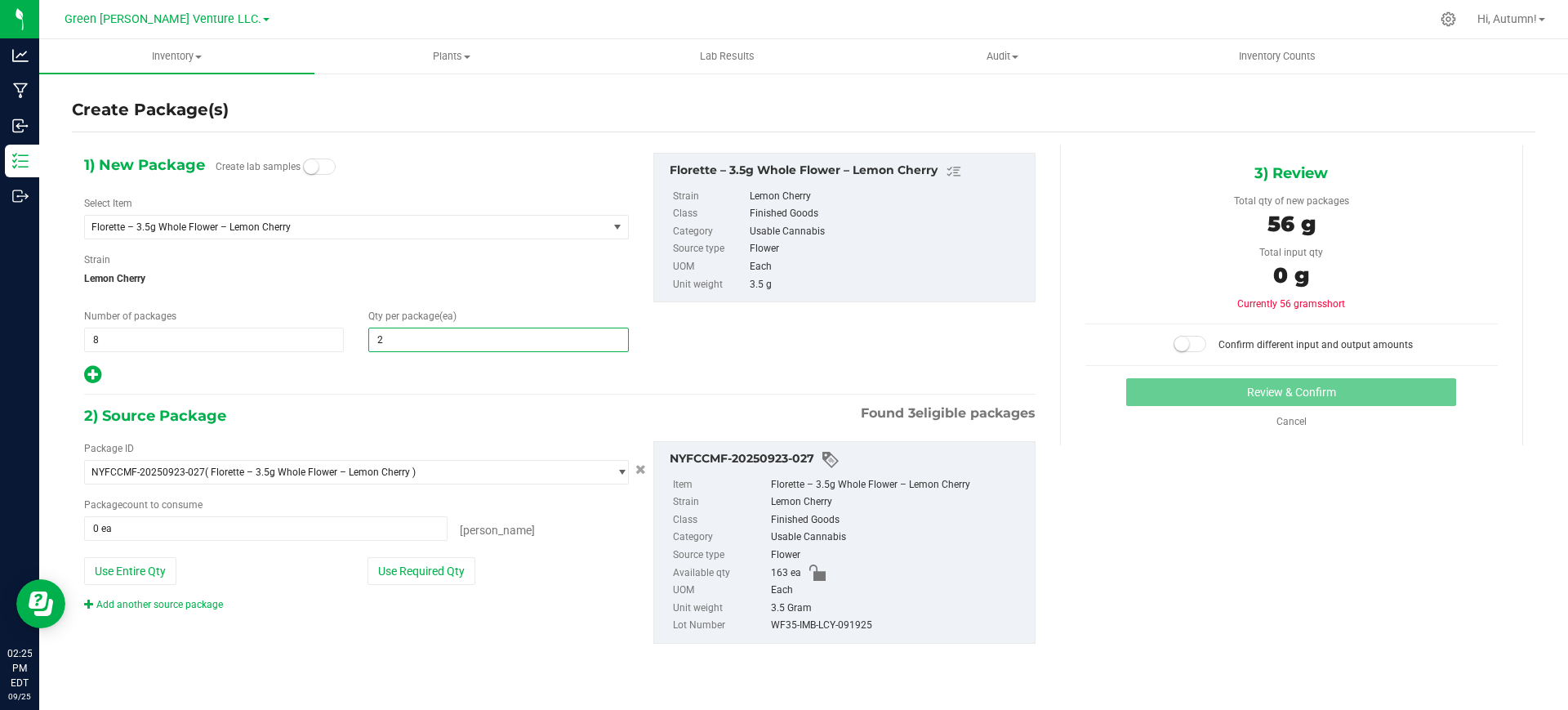
type input "20"
click at [93, 371] on icon at bounding box center [93, 375] width 18 height 20
type input "20"
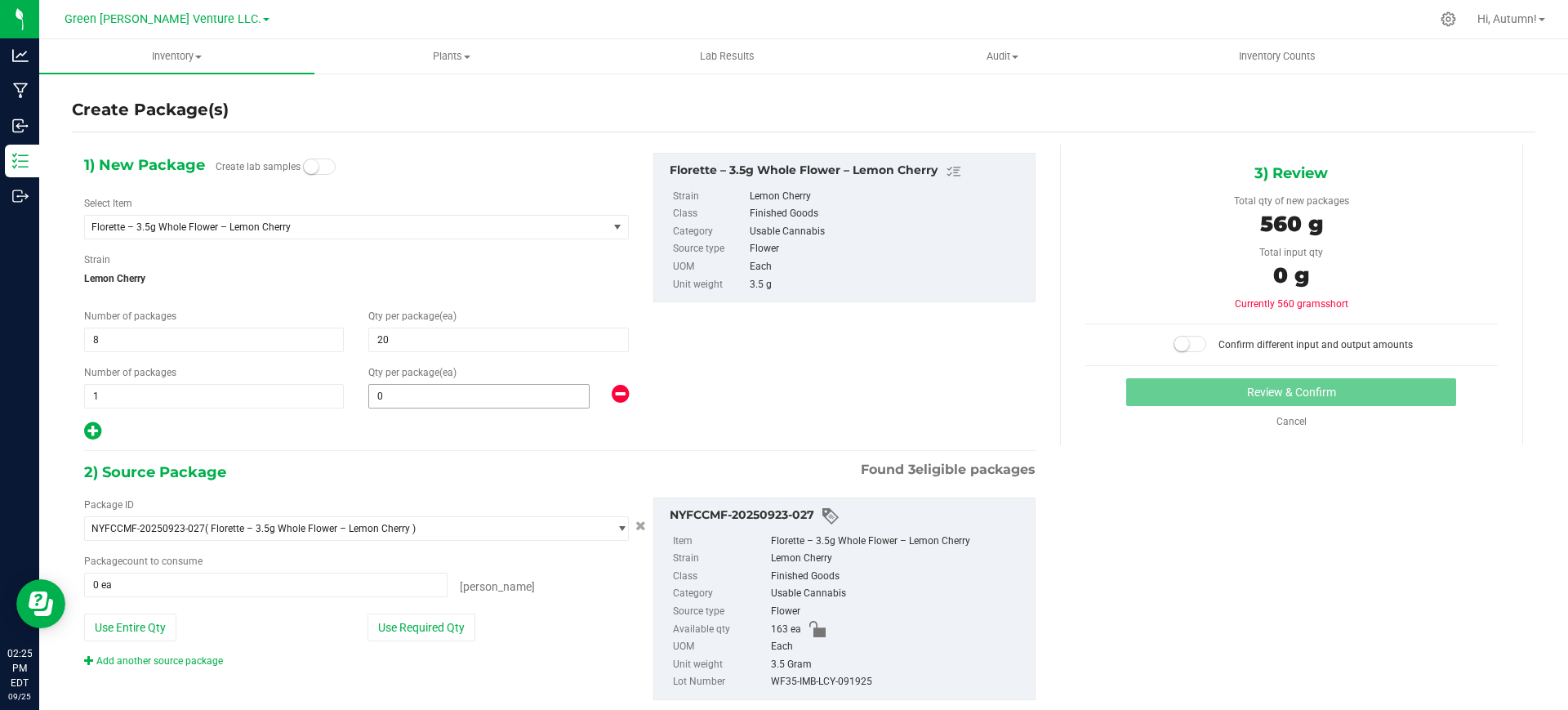
drag, startPoint x: 447, startPoint y: 410, endPoint x: 440, endPoint y: 405, distance: 8.6
click at [444, 408] on div "1) New Package Create lab samples Select Item Florette – 3.5g Whole Flower – Le…" at bounding box center [356, 297] width 569 height 290
click at [429, 395] on span at bounding box center [479, 395] width 221 height 24
type input "3"
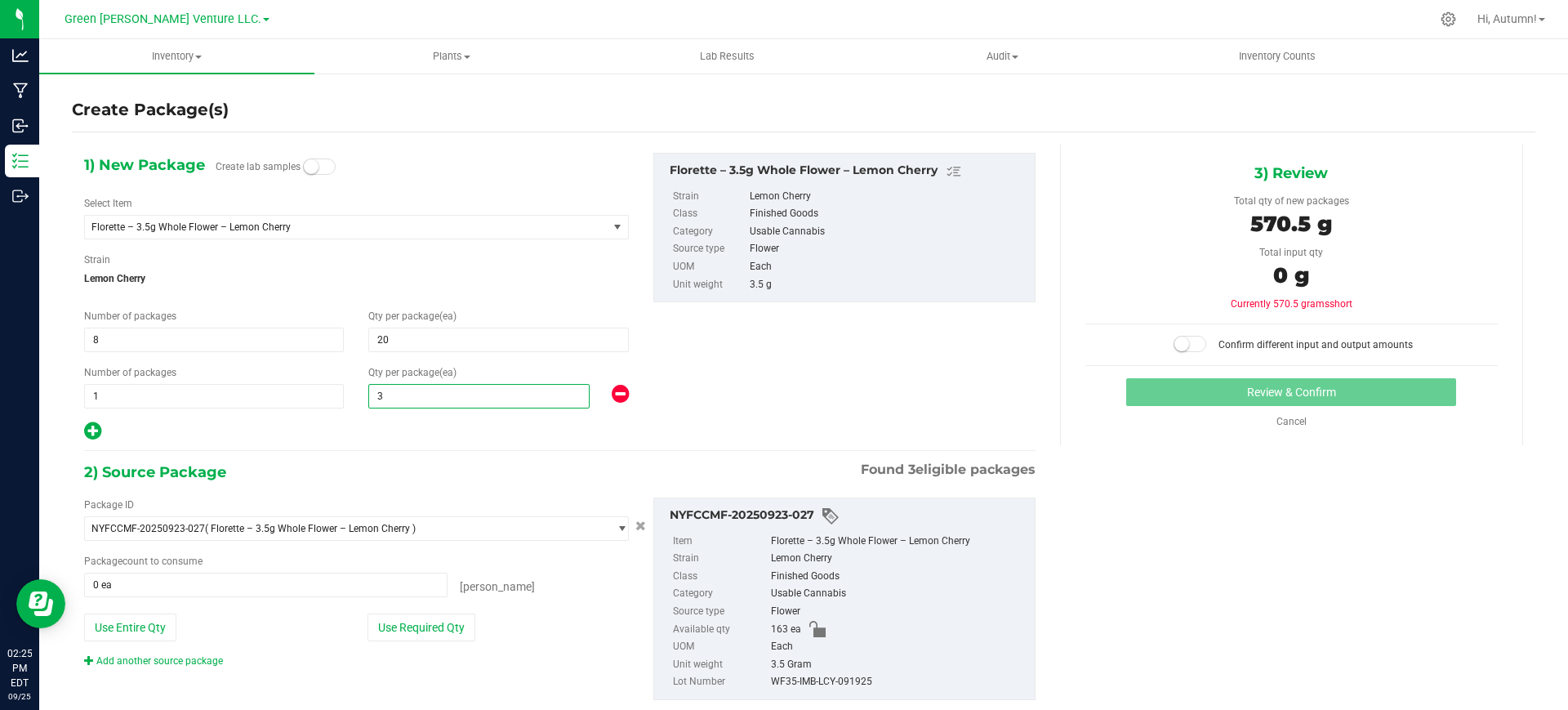
click at [385, 422] on div at bounding box center [356, 431] width 545 height 21
click at [400, 630] on button "Use Required Qty" at bounding box center [421, 627] width 108 height 28
type input "163 ea"
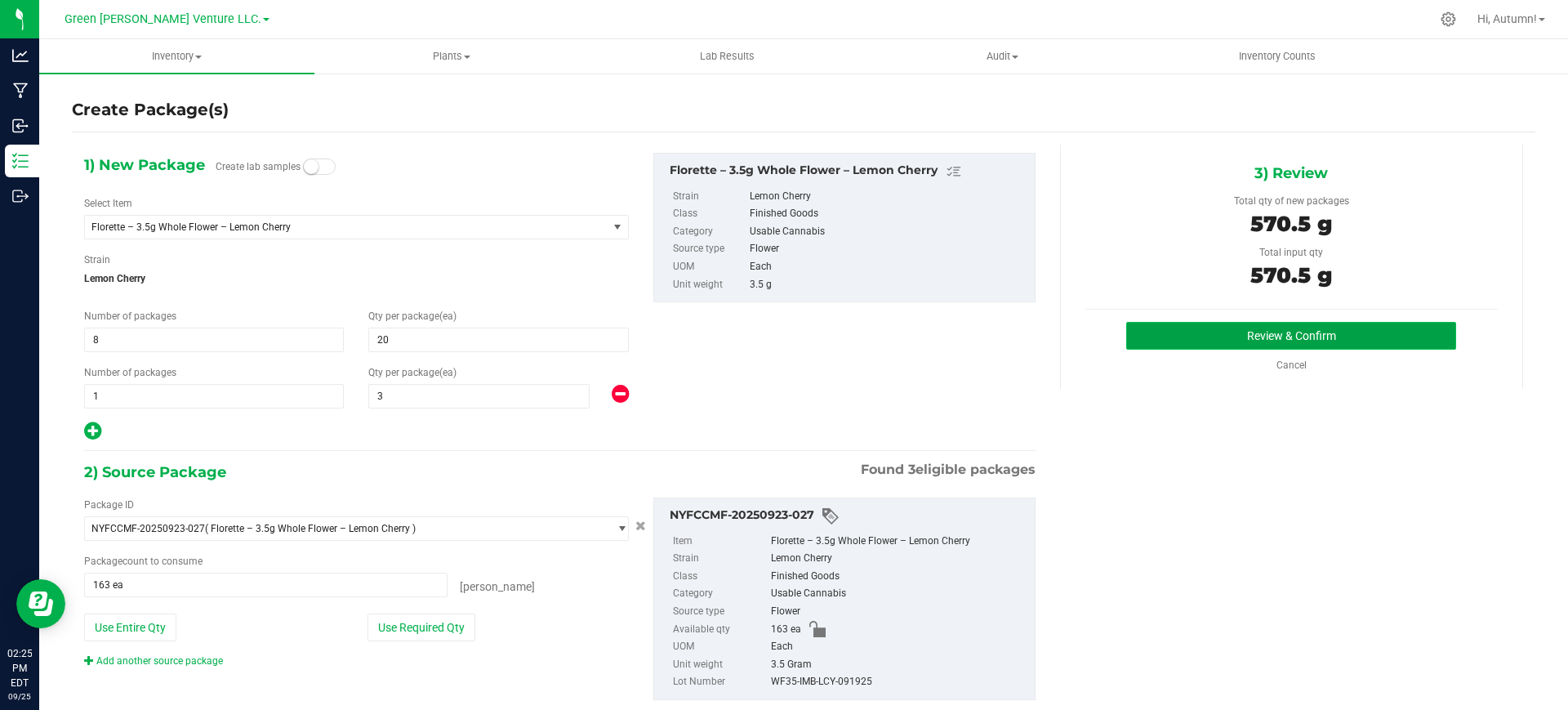
click at [1221, 331] on button "Review & Confirm" at bounding box center [1291, 335] width 330 height 28
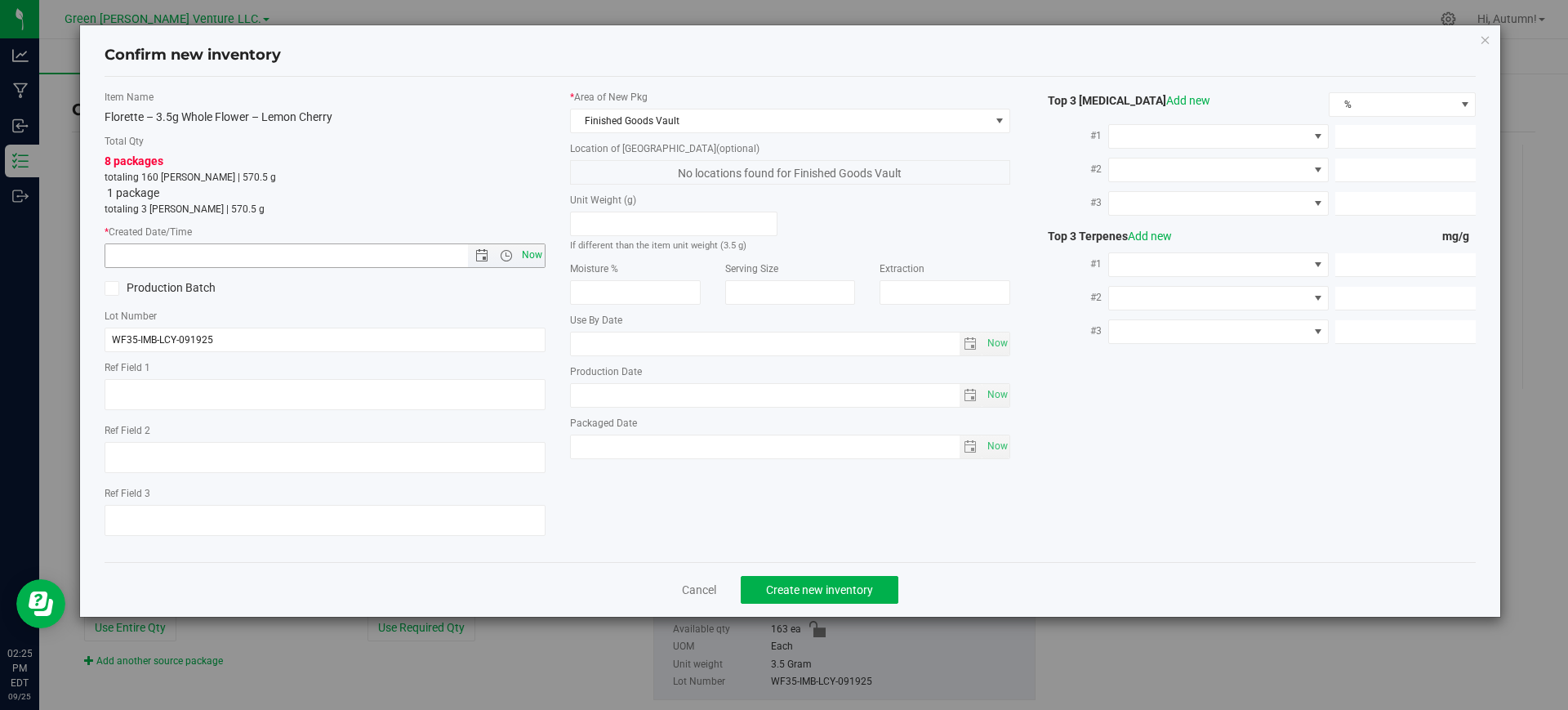
click at [525, 260] on span "Now" at bounding box center [531, 255] width 28 height 23
type input "[DATE] 2:25 PM"
click at [845, 598] on button "Create new inventory" at bounding box center [819, 589] width 158 height 28
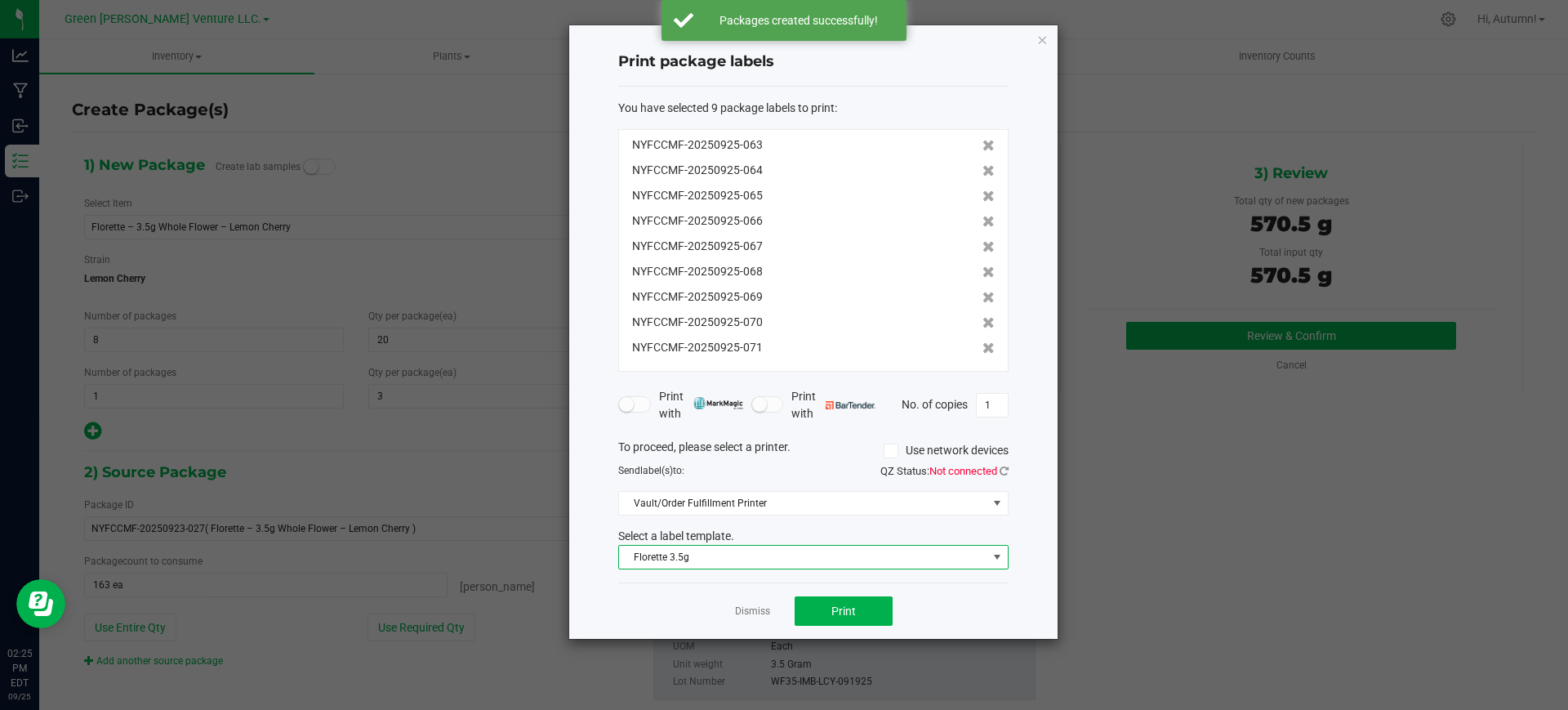
click at [834, 555] on span "Florette 3.5g" at bounding box center [803, 556] width 369 height 23
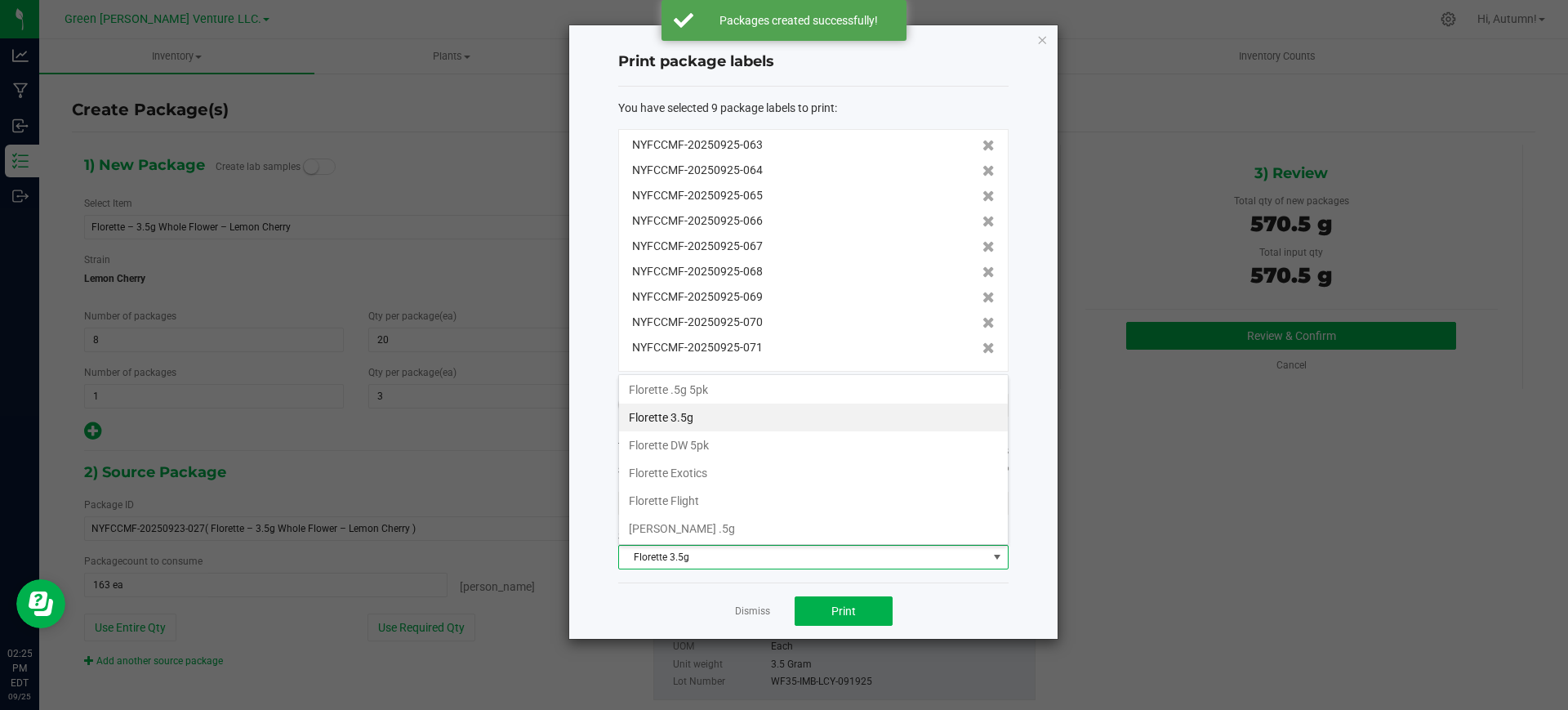
scroll to position [281, 0]
click at [808, 524] on li "Inventory Labels" at bounding box center [813, 527] width 389 height 28
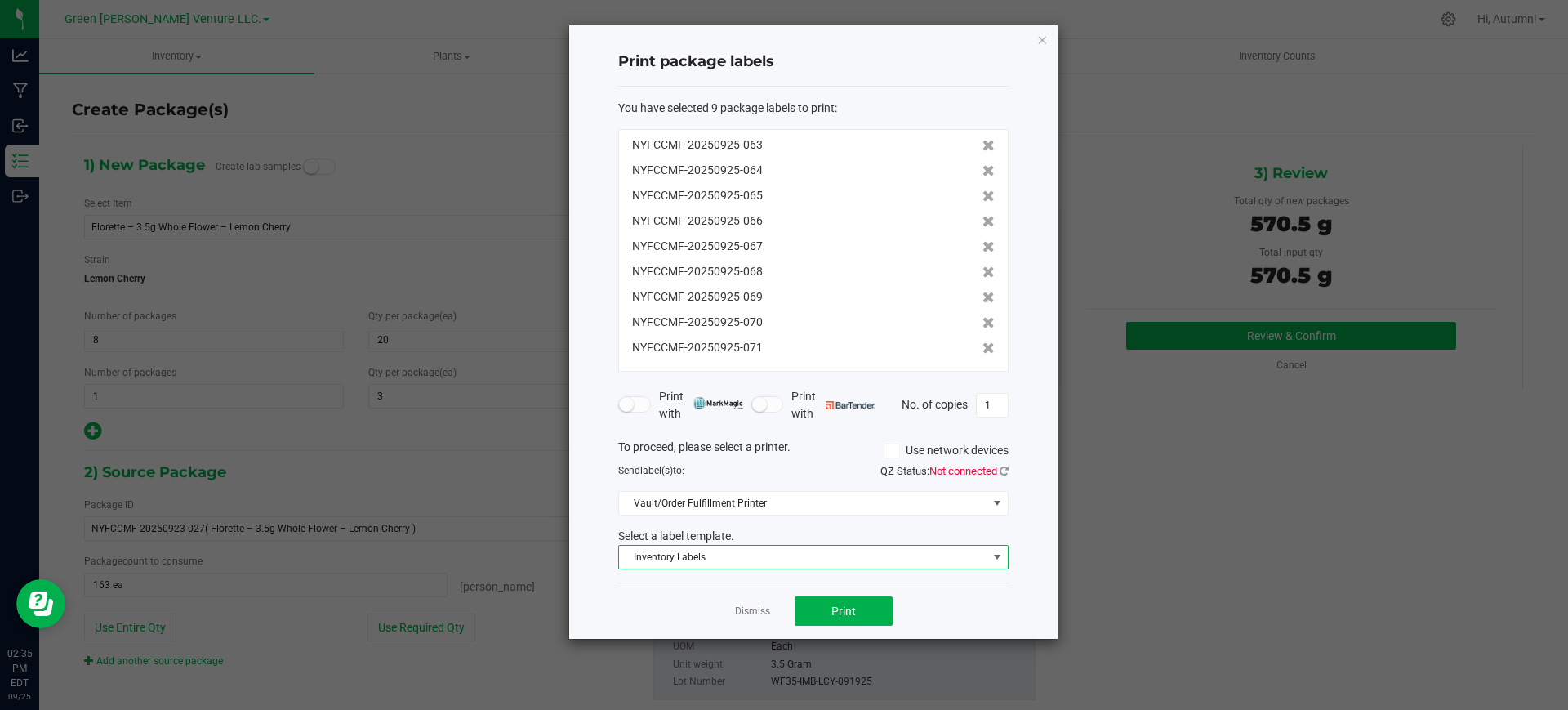
click at [725, 549] on span "Inventory Labels" at bounding box center [803, 556] width 369 height 23
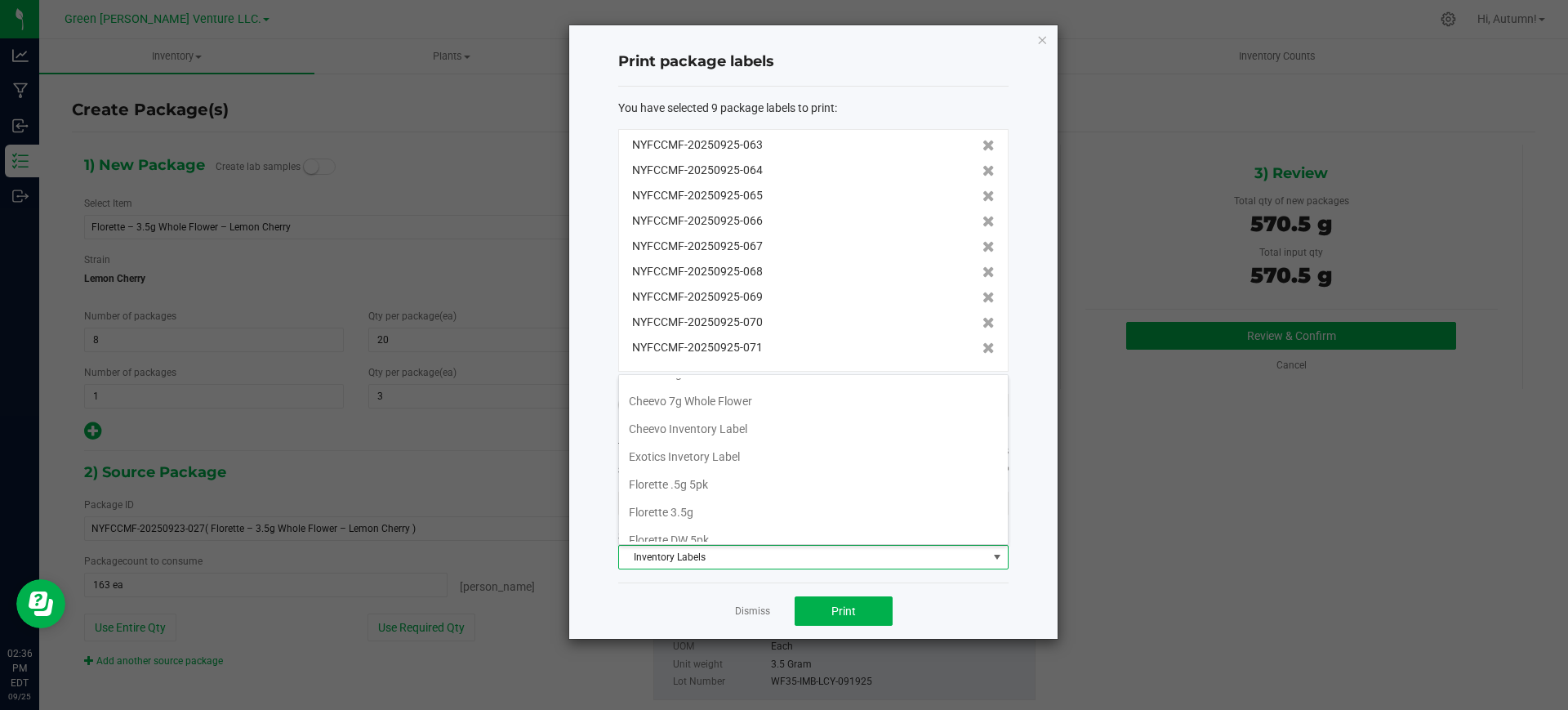
scroll to position [141, 0]
click at [693, 511] on li "Florette 3.5g" at bounding box center [813, 500] width 389 height 28
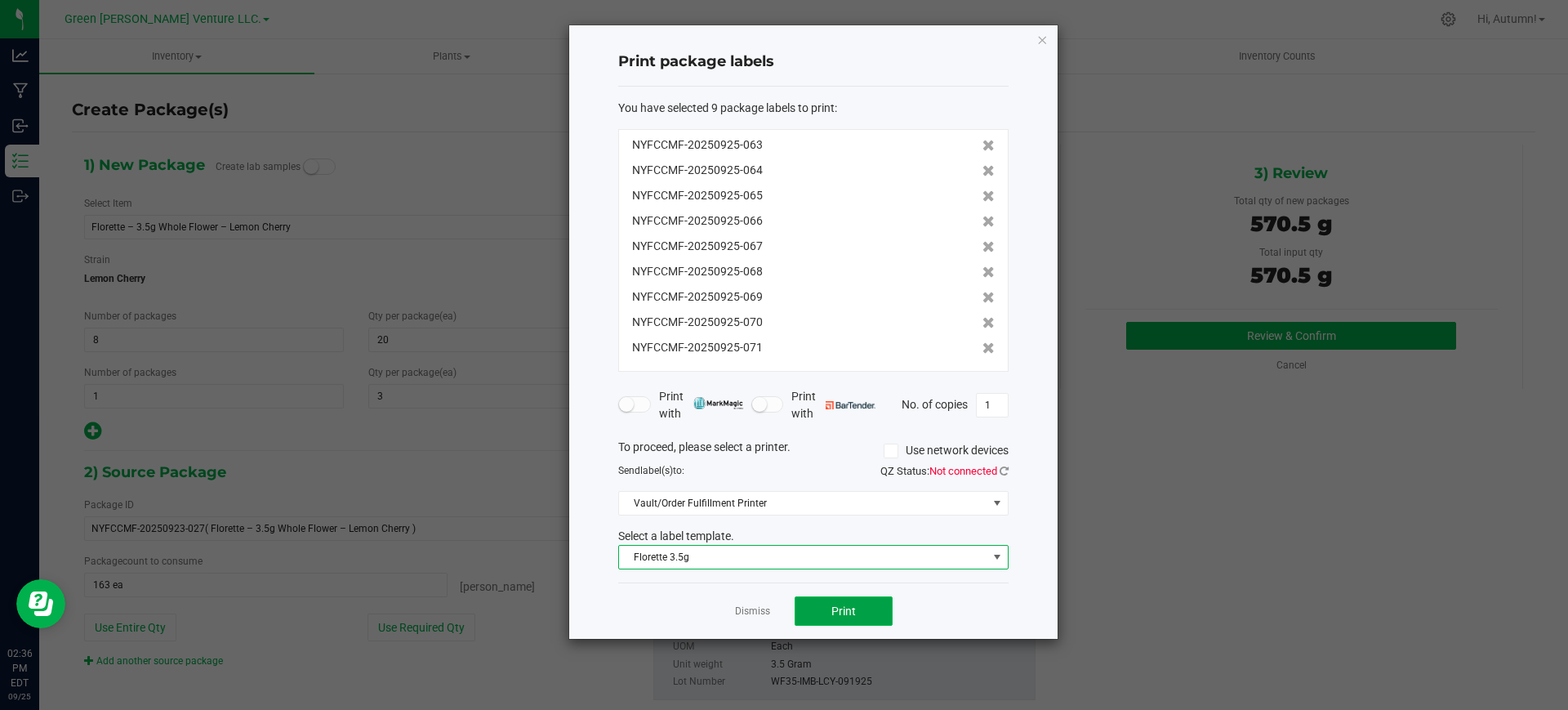
click at [867, 605] on button "Print" at bounding box center [843, 611] width 98 height 29
click at [778, 564] on span "Florette 3.5g" at bounding box center [803, 556] width 369 height 23
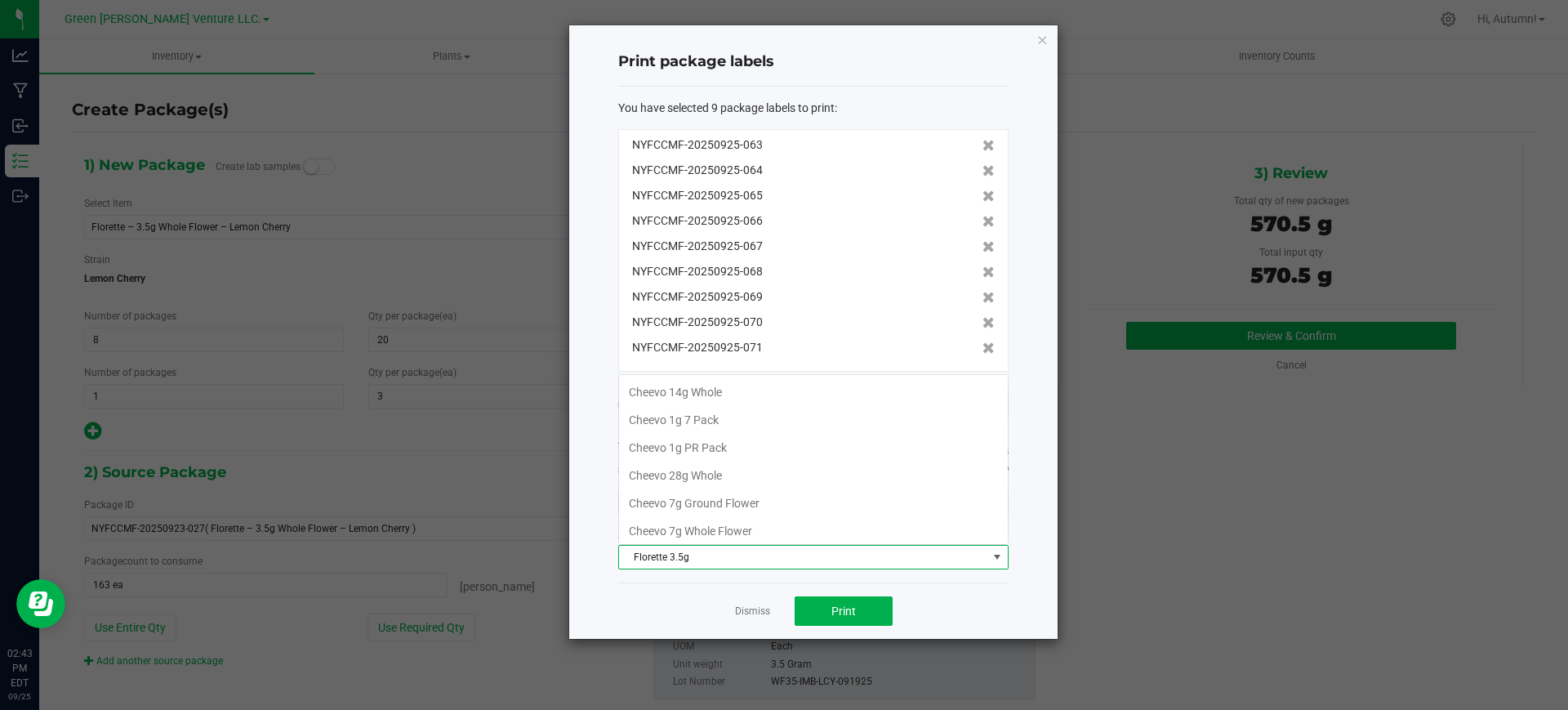
scroll to position [114, 0]
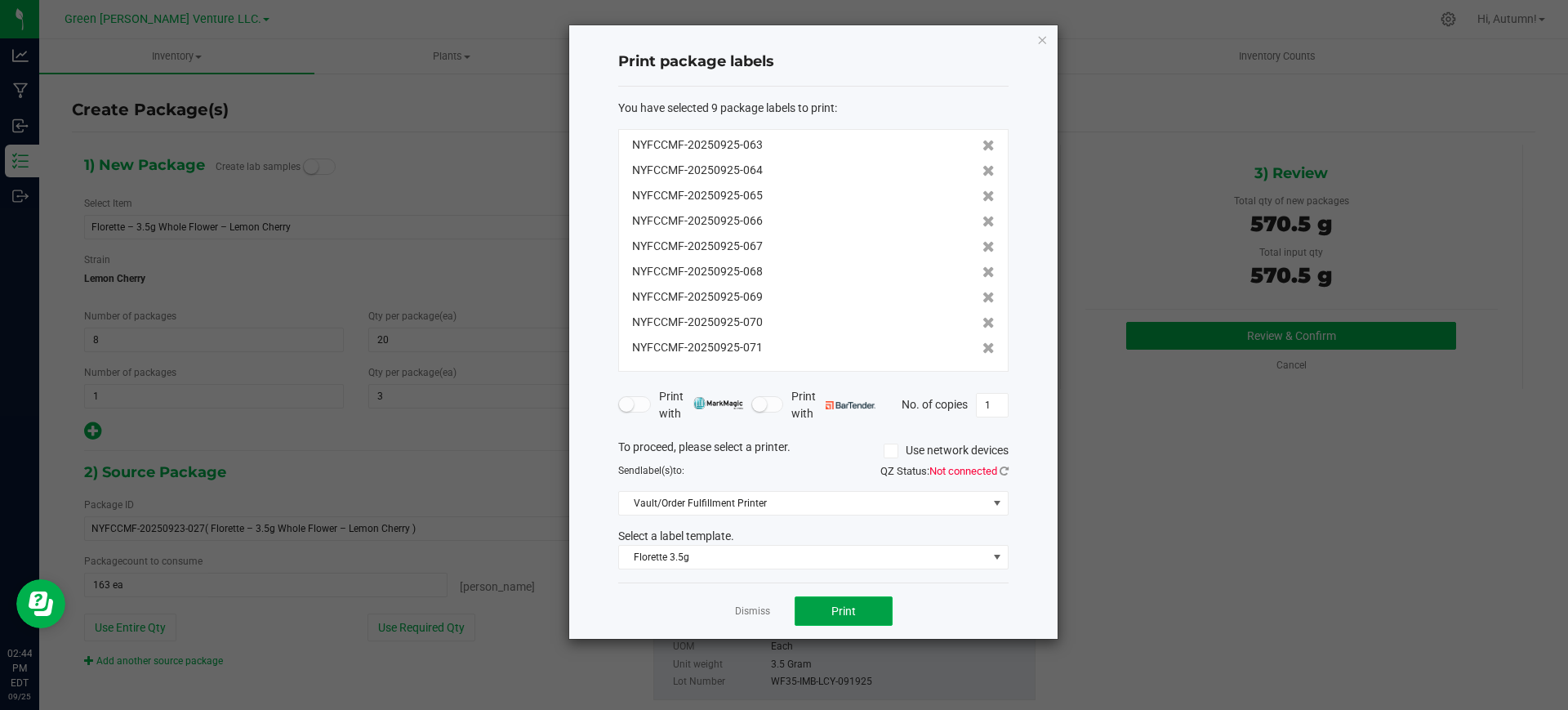
drag, startPoint x: 856, startPoint y: 601, endPoint x: 834, endPoint y: 607, distance: 22.8
click at [834, 607] on span "Print" at bounding box center [843, 611] width 24 height 13
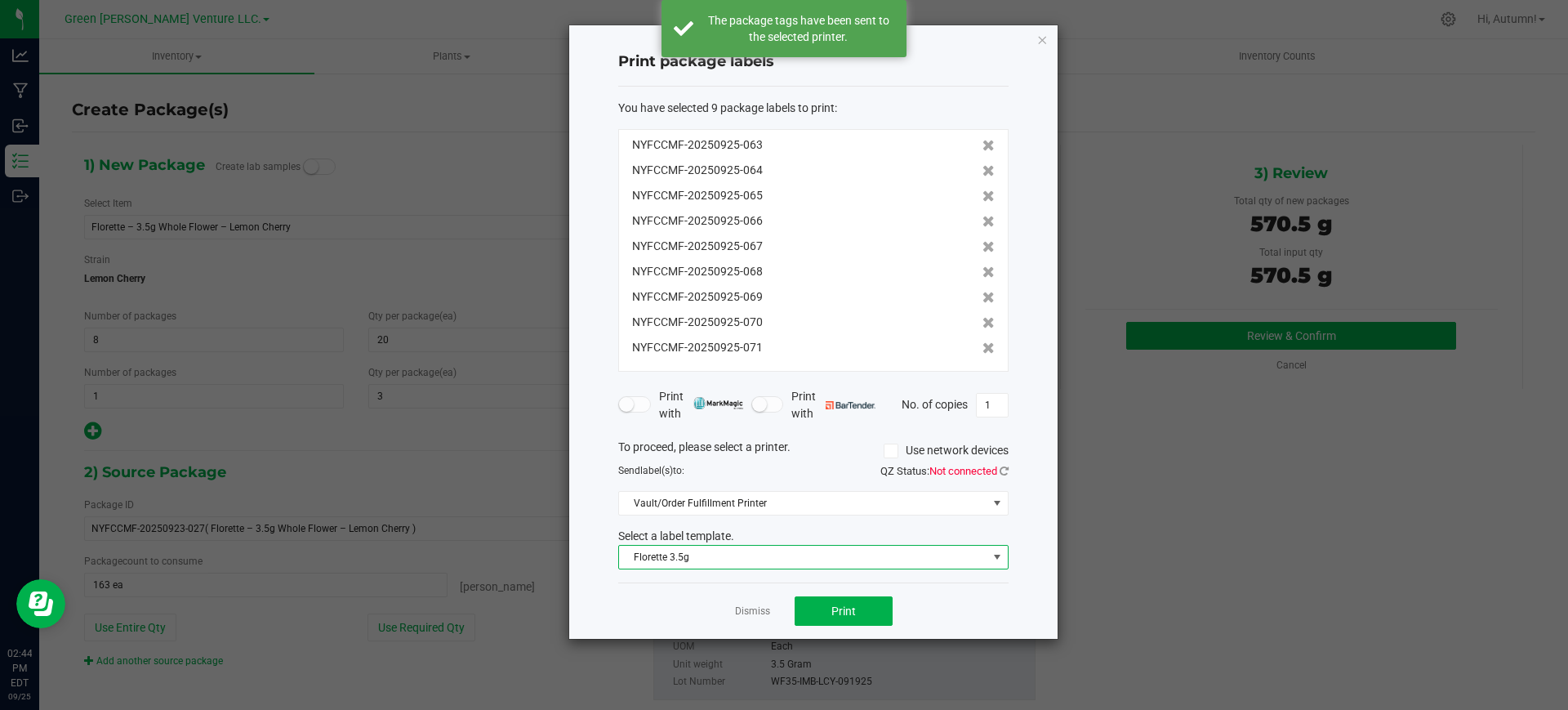
click at [773, 558] on span "Florette 3.5g" at bounding box center [803, 556] width 369 height 23
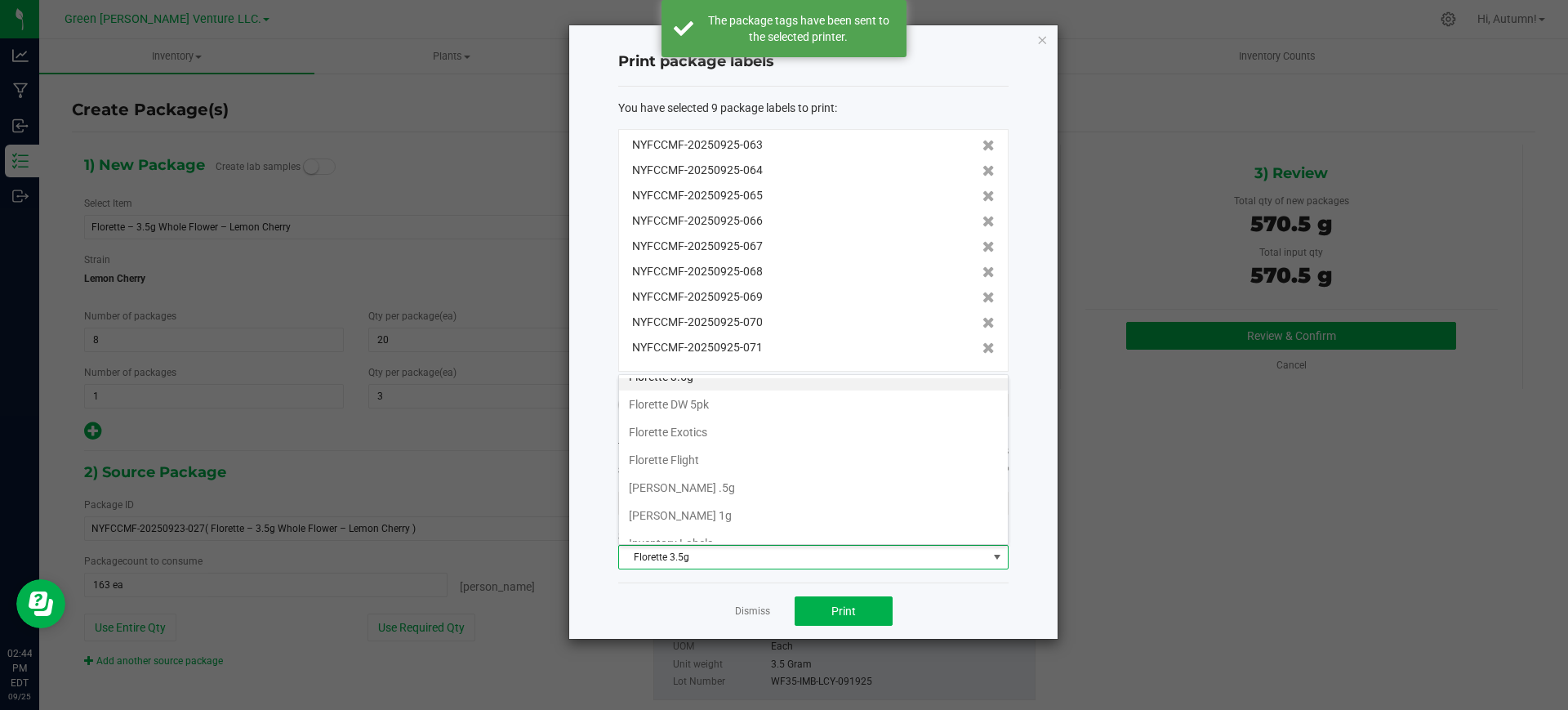
scroll to position [281, 0]
click at [746, 532] on li "Inventory Labels" at bounding box center [813, 527] width 389 height 28
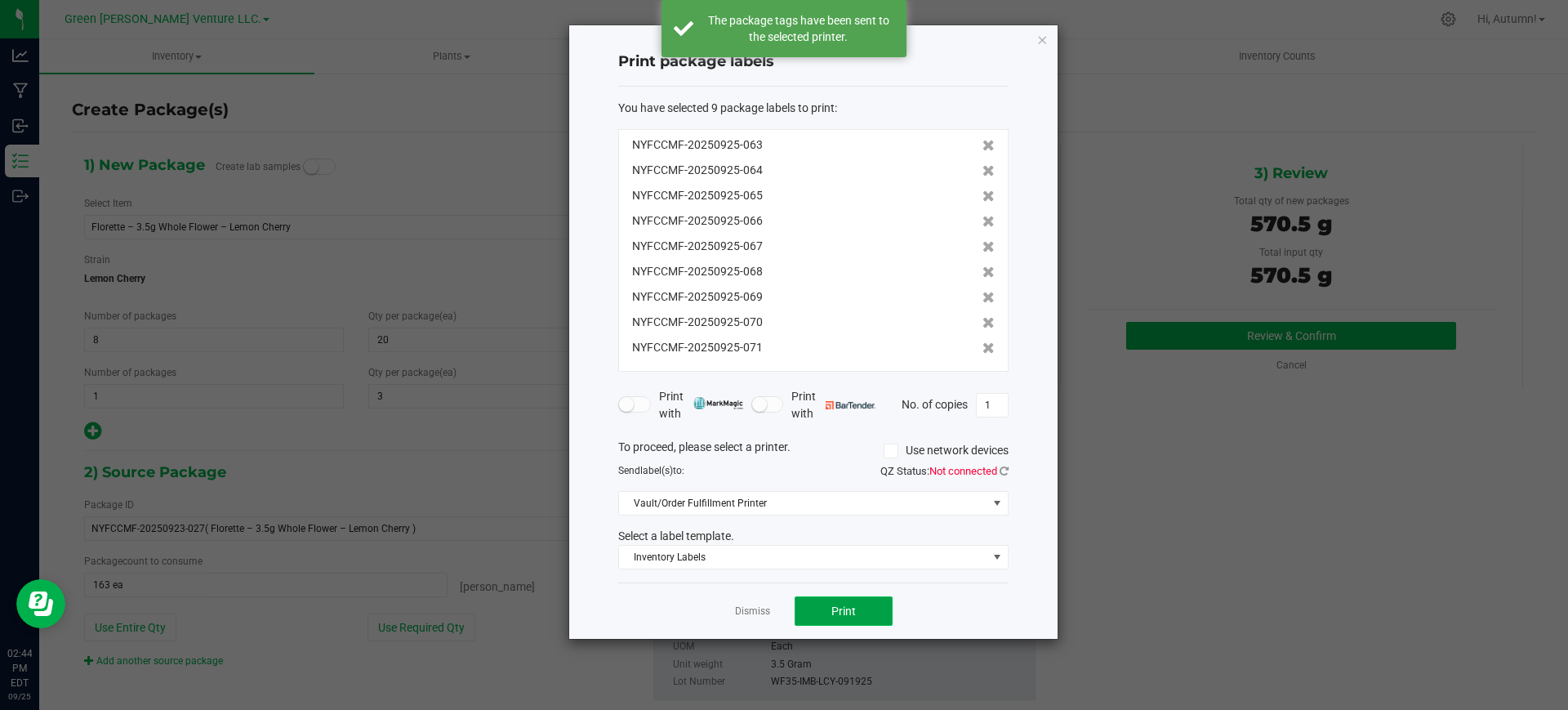
click at [862, 607] on button "Print" at bounding box center [843, 611] width 98 height 29
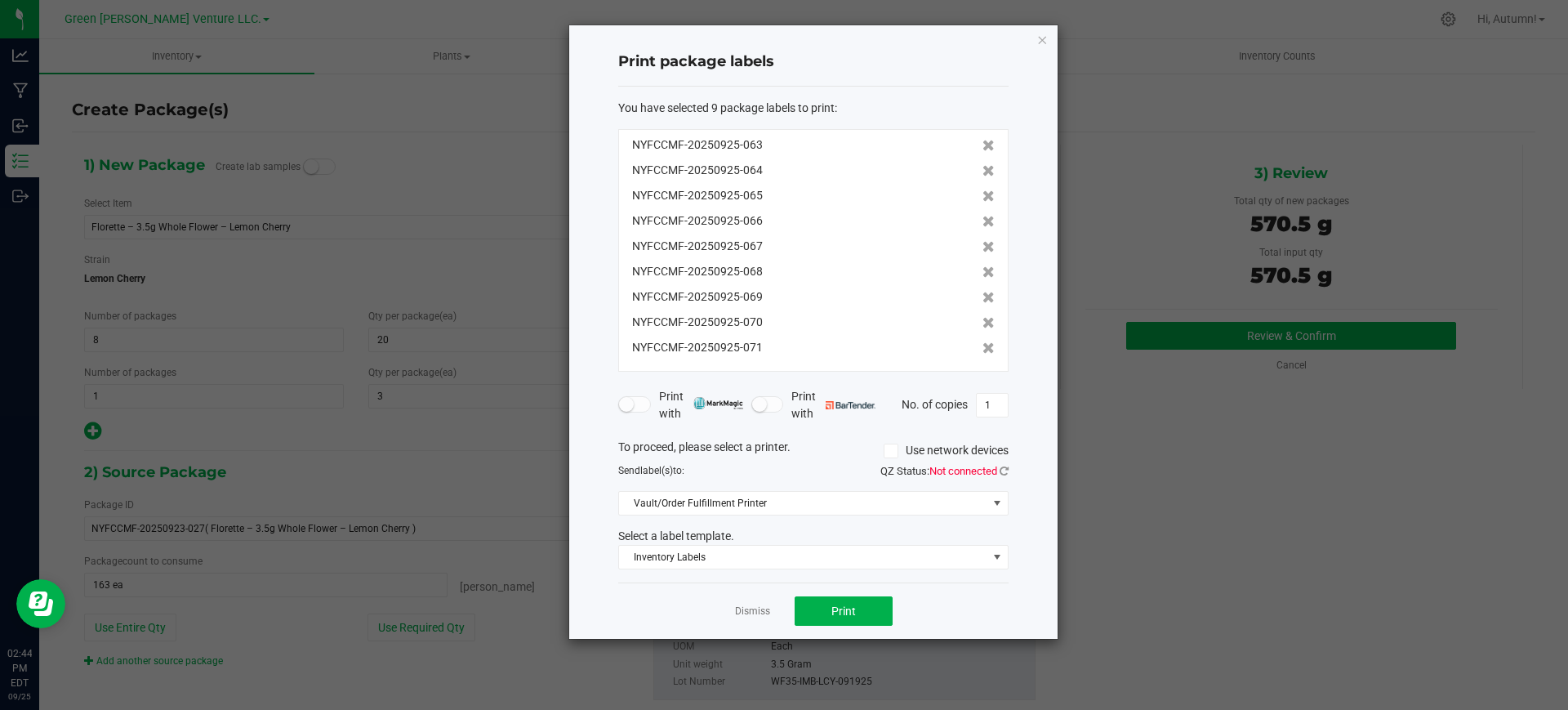
click at [736, 636] on div "Dismiss Print" at bounding box center [813, 611] width 390 height 57
click at [761, 617] on link "Dismiss" at bounding box center [752, 611] width 35 height 14
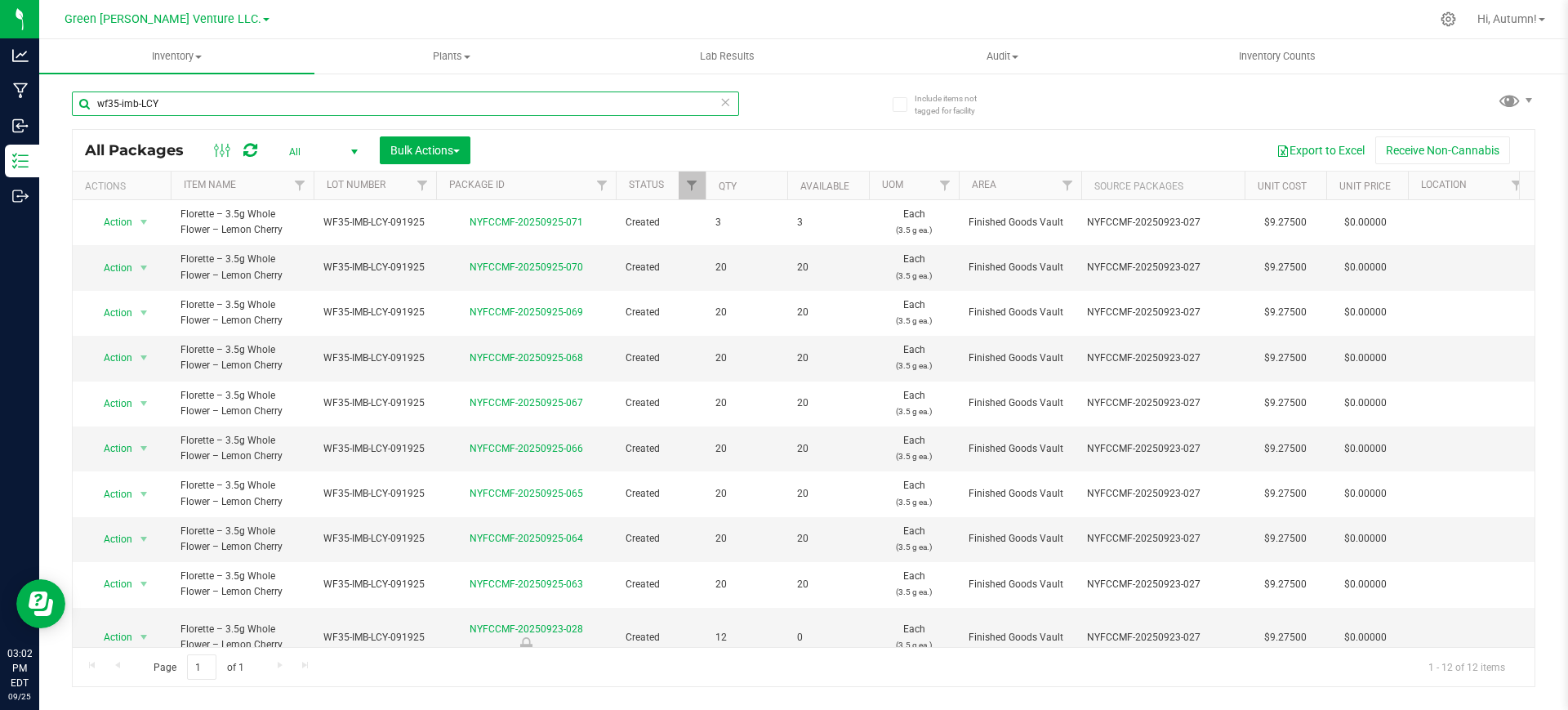
click at [266, 104] on input "wf35-imb-LCY" at bounding box center [405, 103] width 667 height 24
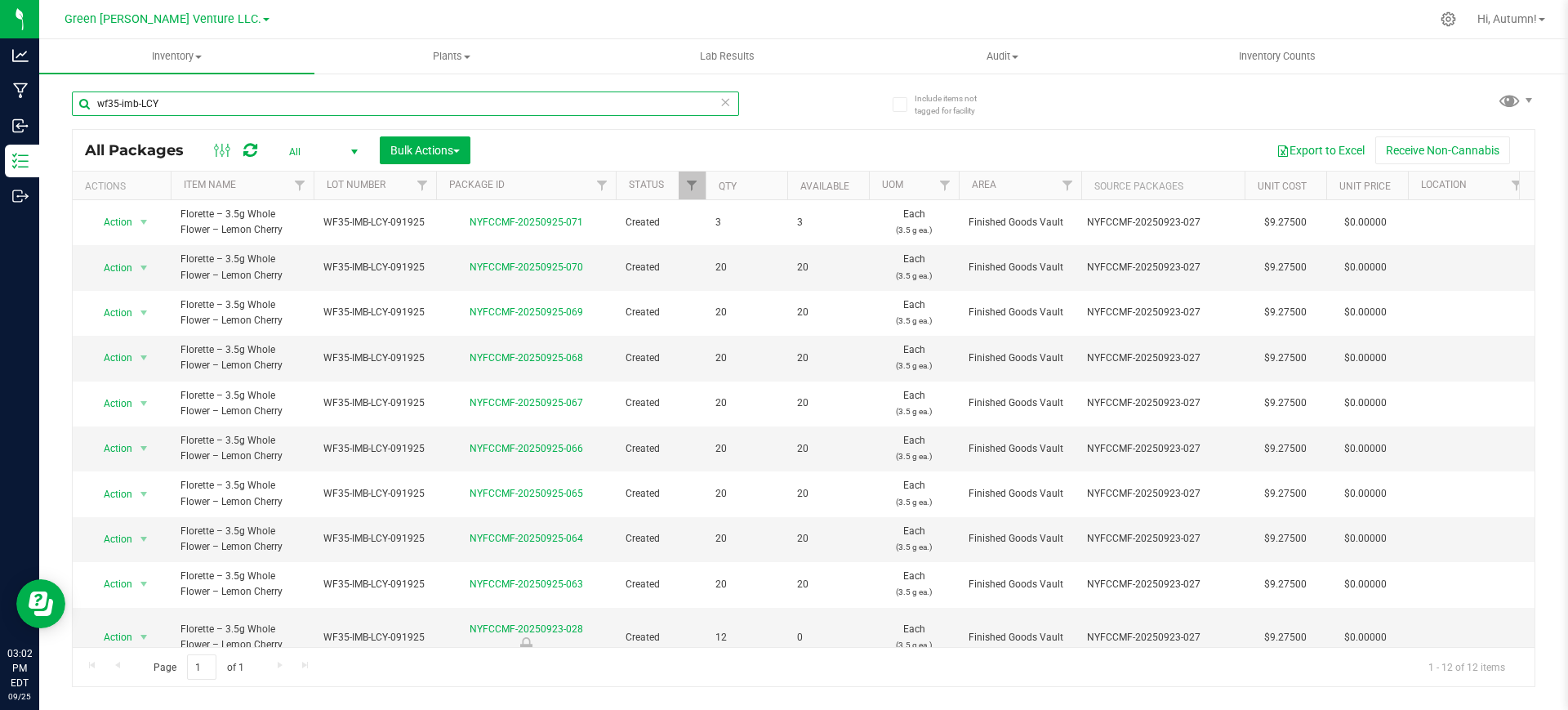
click at [266, 104] on input "wf35-imb-LCY" at bounding box center [405, 103] width 667 height 24
click at [285, 92] on input "wf35-imb-LCY" at bounding box center [405, 103] width 667 height 24
click at [285, 97] on input "wf35-imb-LCY" at bounding box center [405, 103] width 667 height 24
type input "wf35-imb-wrb"
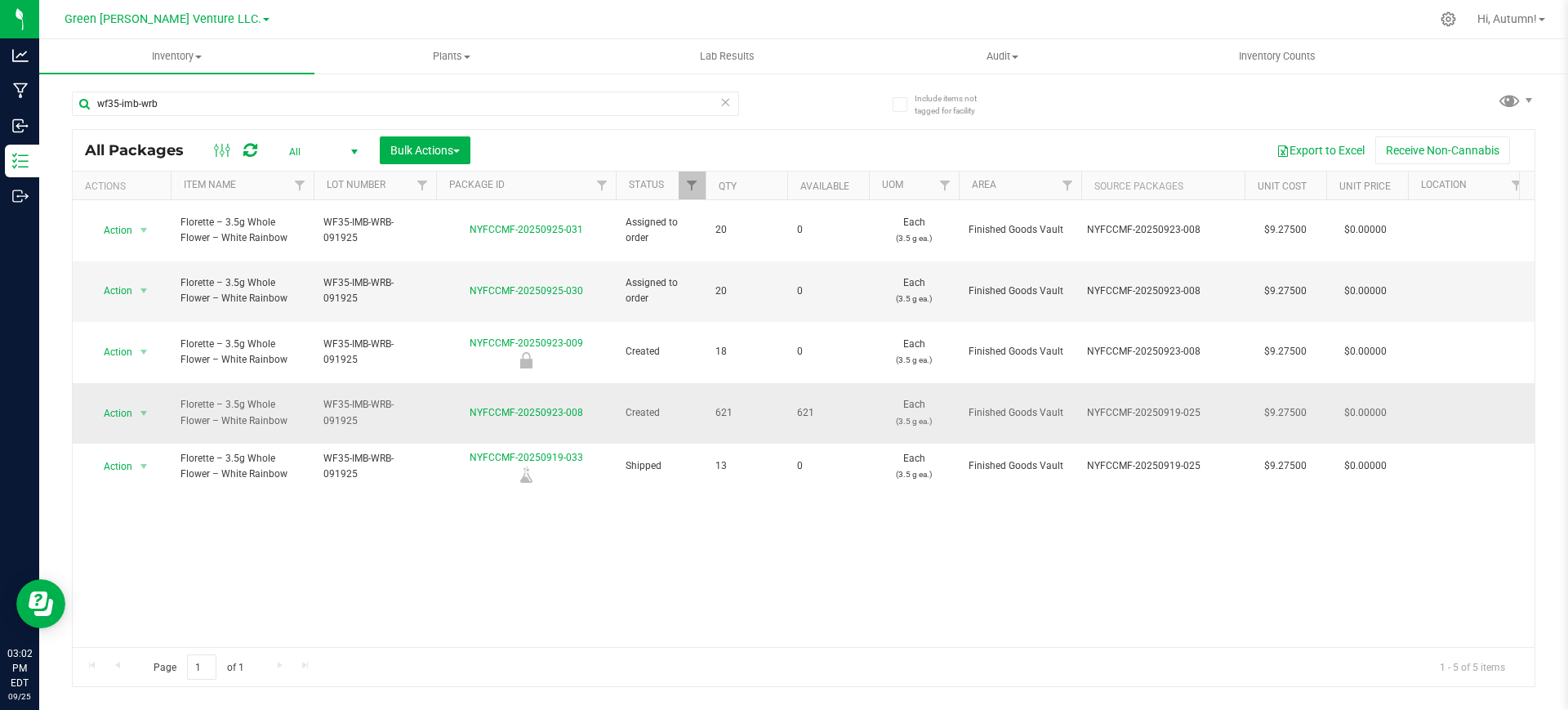
click at [163, 383] on td "Action Action Adjust qty Create package Edit attributes Global inventory Locate…" at bounding box center [121, 413] width 98 height 61
click at [140, 407] on span "select" at bounding box center [143, 414] width 13 height 13
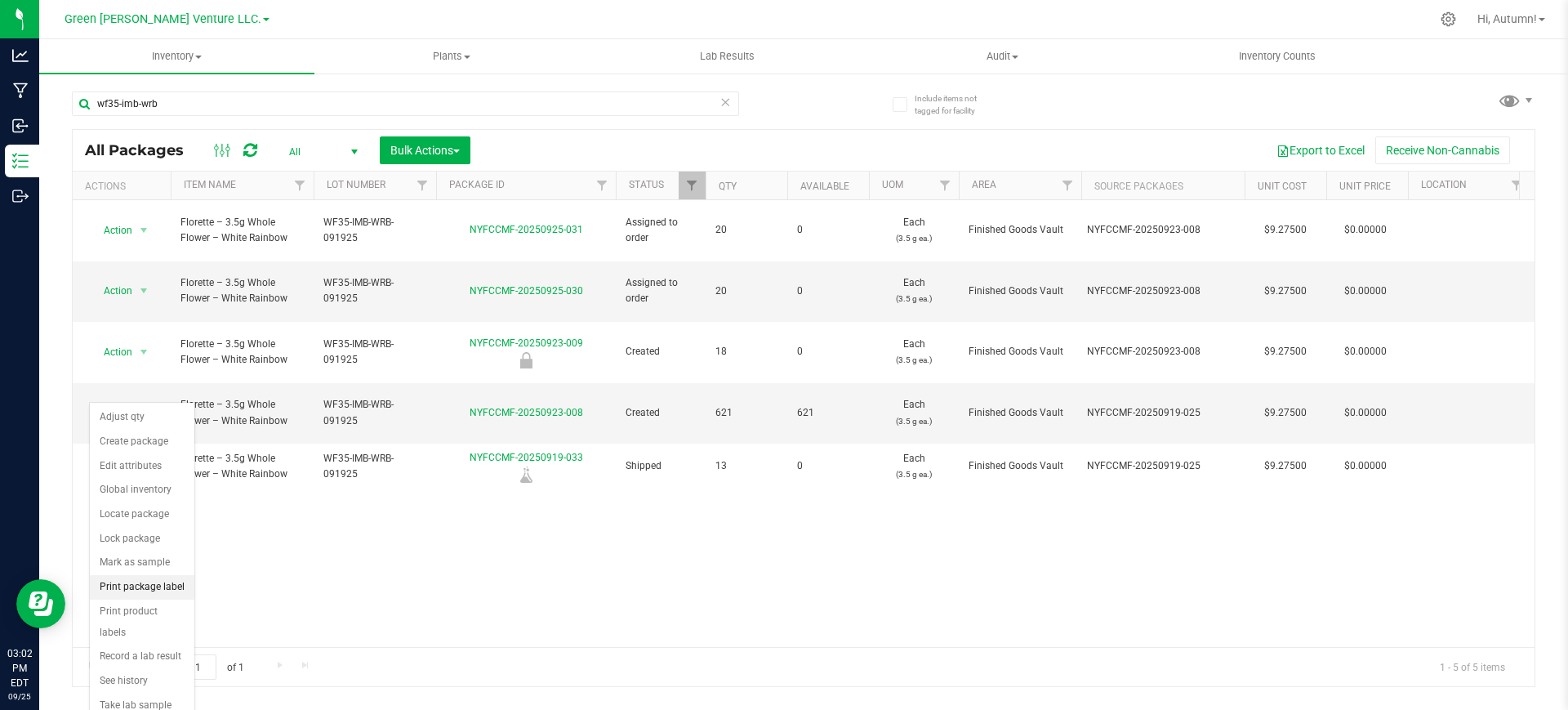
click at [161, 597] on li "Print package label" at bounding box center [142, 587] width 104 height 24
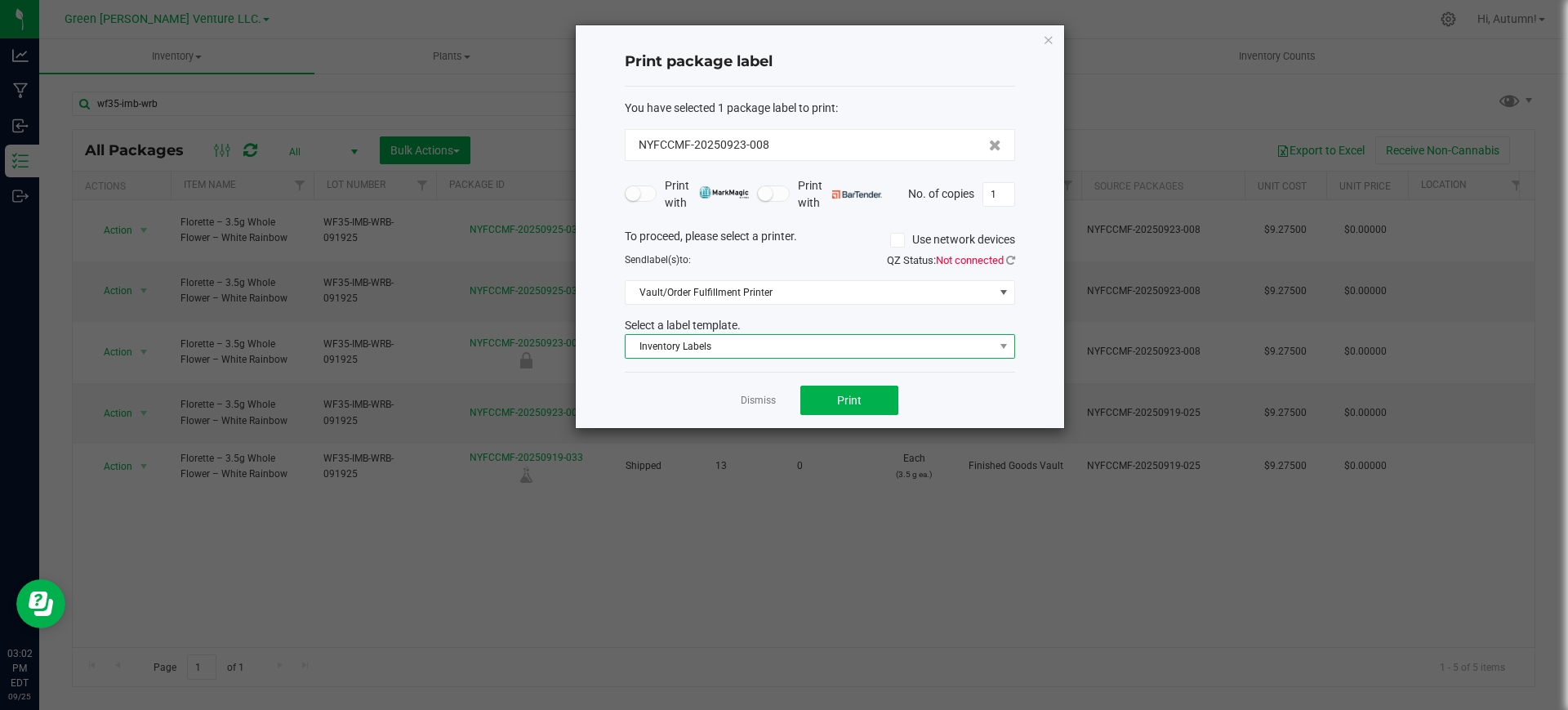
click at [876, 350] on span "Inventory Labels" at bounding box center [810, 345] width 369 height 23
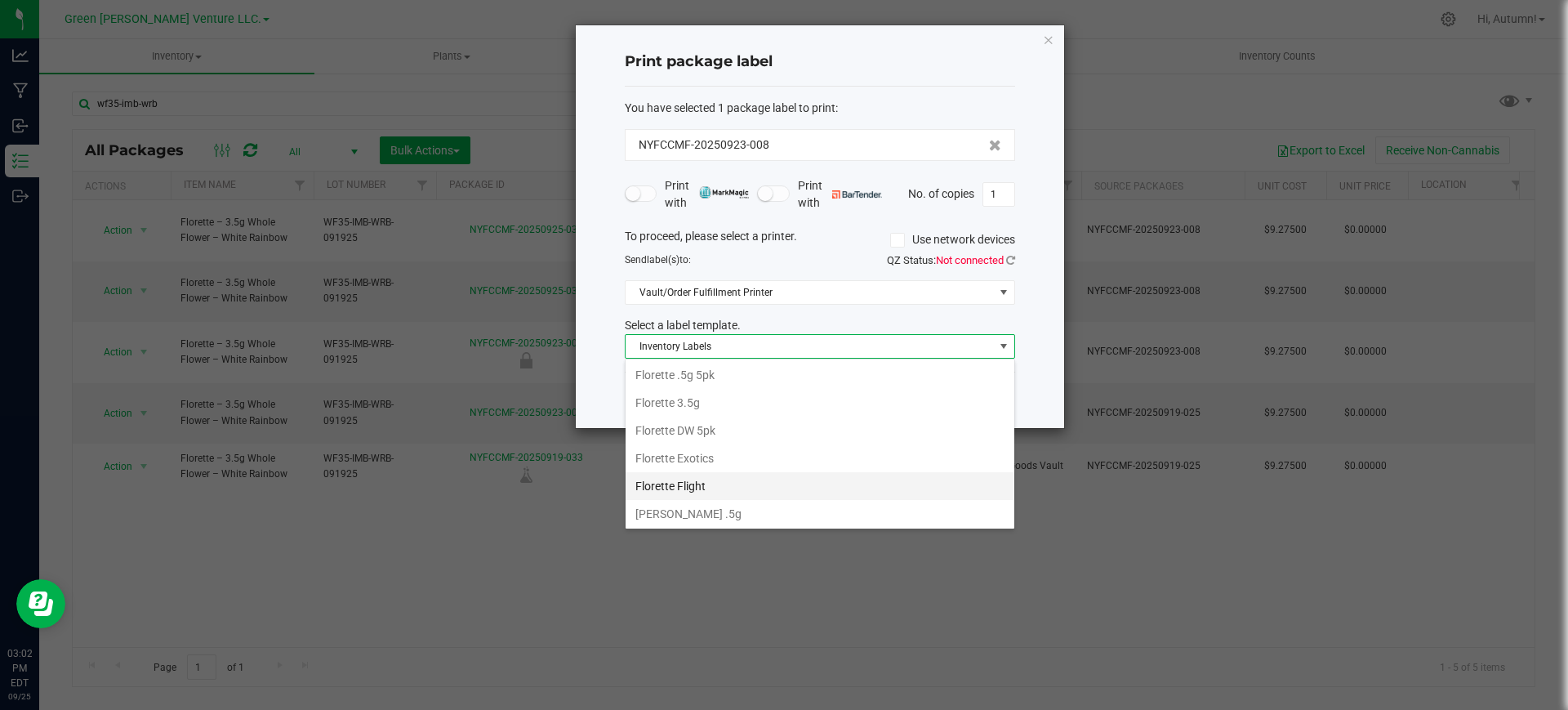
scroll to position [216, 0]
click at [784, 410] on li "Florette 3.5g" at bounding box center [820, 410] width 389 height 28
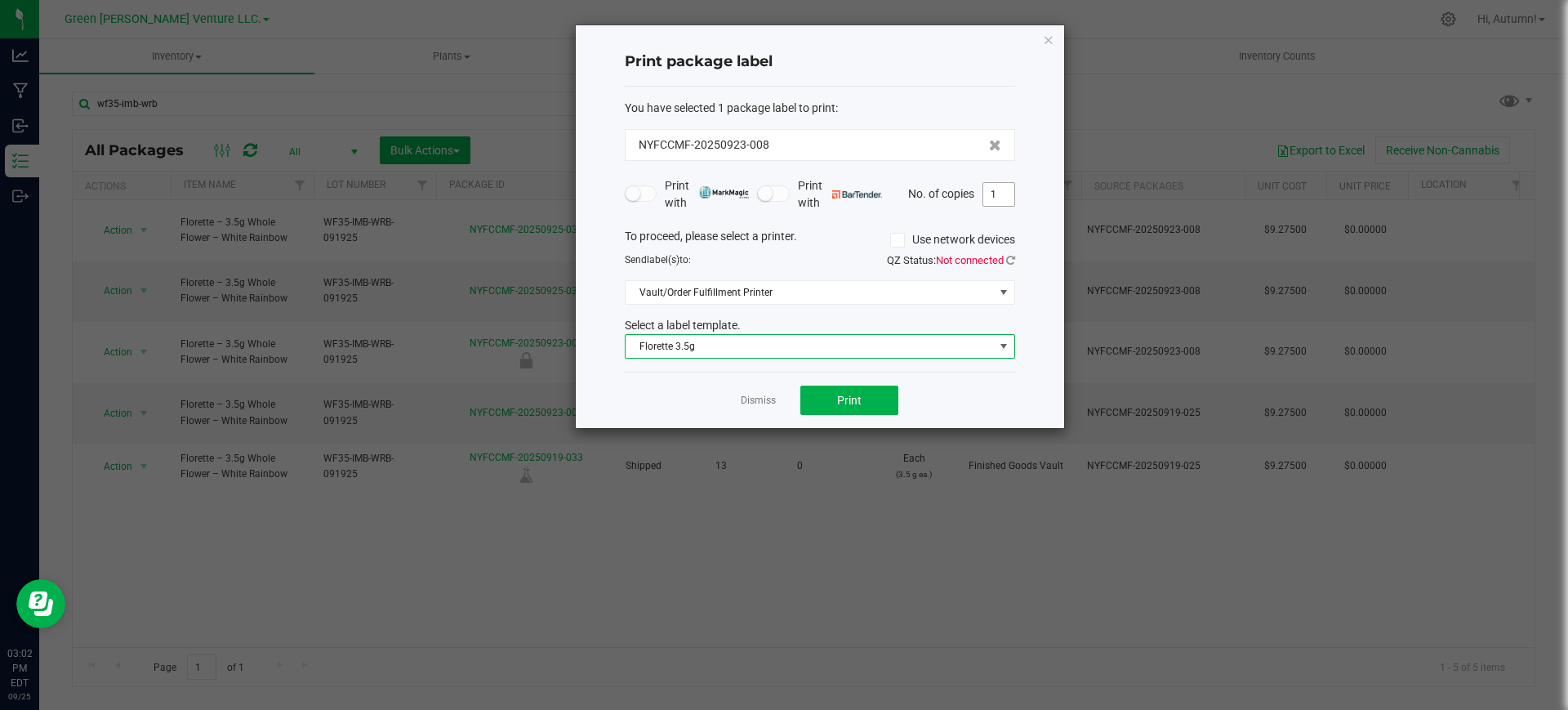
click at [1016, 188] on div "Print package label You have selected 1 package label to print : NYFCCMF-202509…" at bounding box center [819, 226] width 488 height 403
click at [1010, 188] on input "1" at bounding box center [998, 194] width 31 height 23
type input "652"
click at [851, 395] on span "Print" at bounding box center [848, 400] width 24 height 13
